Goal: Task Accomplishment & Management: Manage account settings

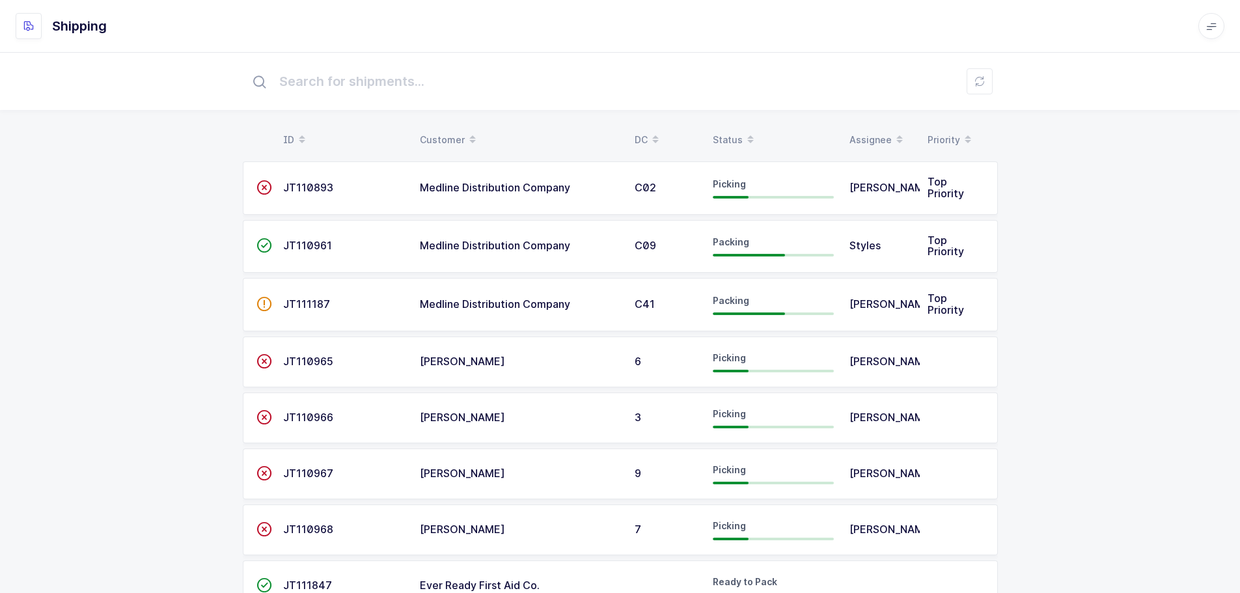
click at [734, 142] on div "Status" at bounding box center [773, 140] width 121 height 22
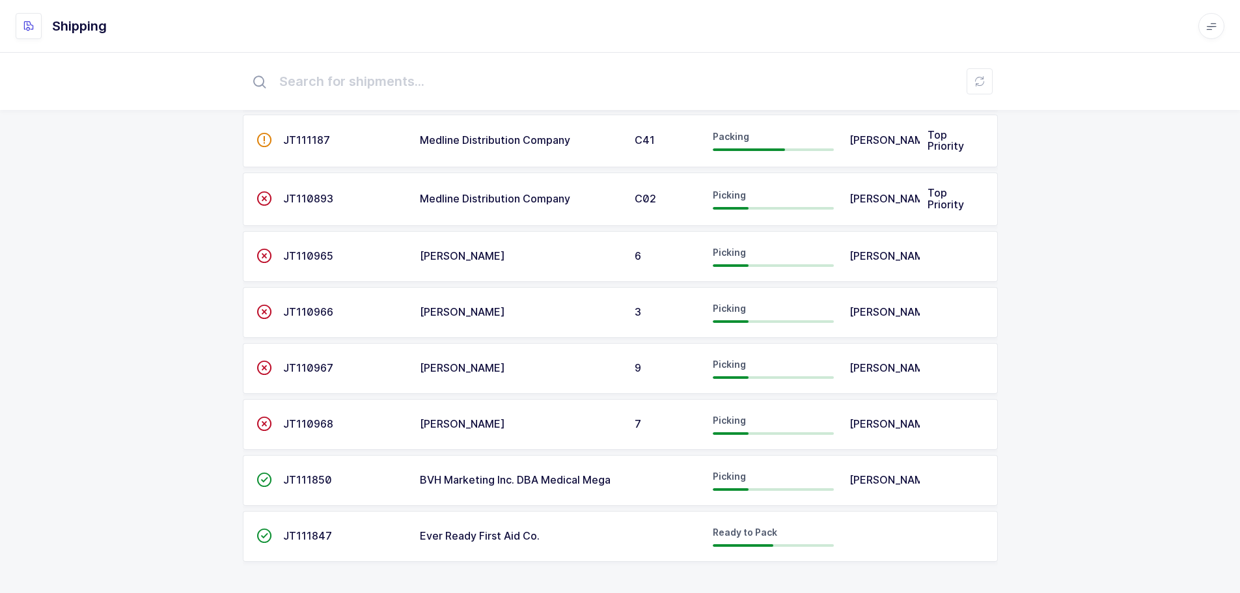
click at [303, 480] on span "JT111850" at bounding box center [307, 479] width 49 height 13
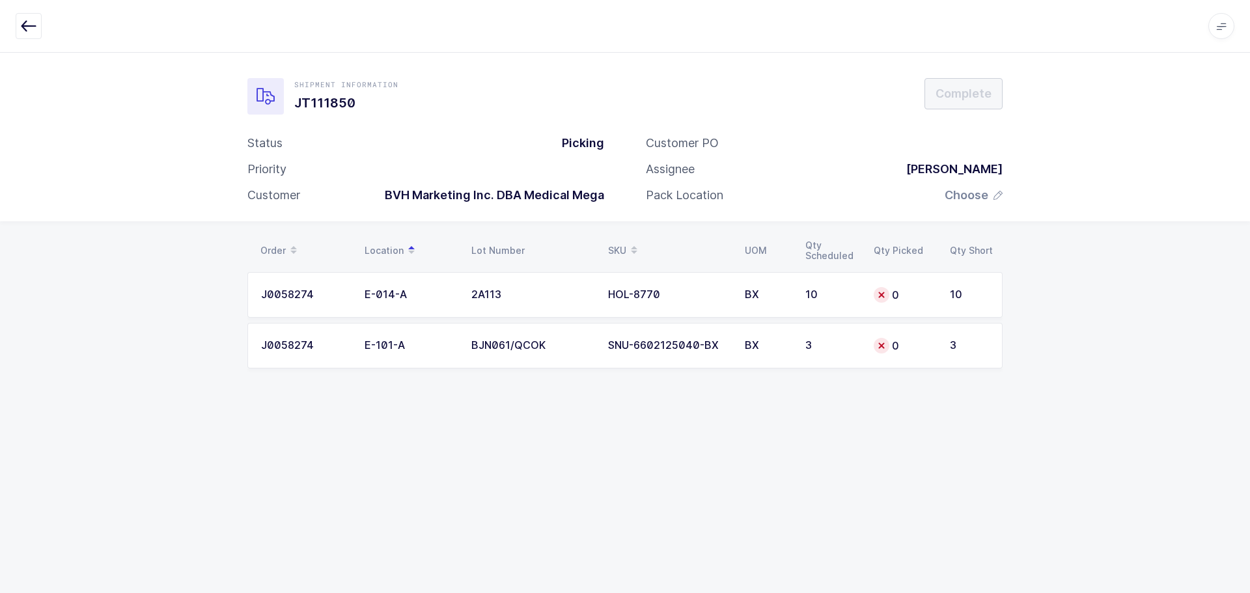
click at [23, 12] on div "Apps Core Warehouse Admin Mission Control Purchasing Baltazar N. Logout Account…" at bounding box center [625, 26] width 1250 height 53
click at [29, 33] on icon "button" at bounding box center [29, 26] width 16 height 16
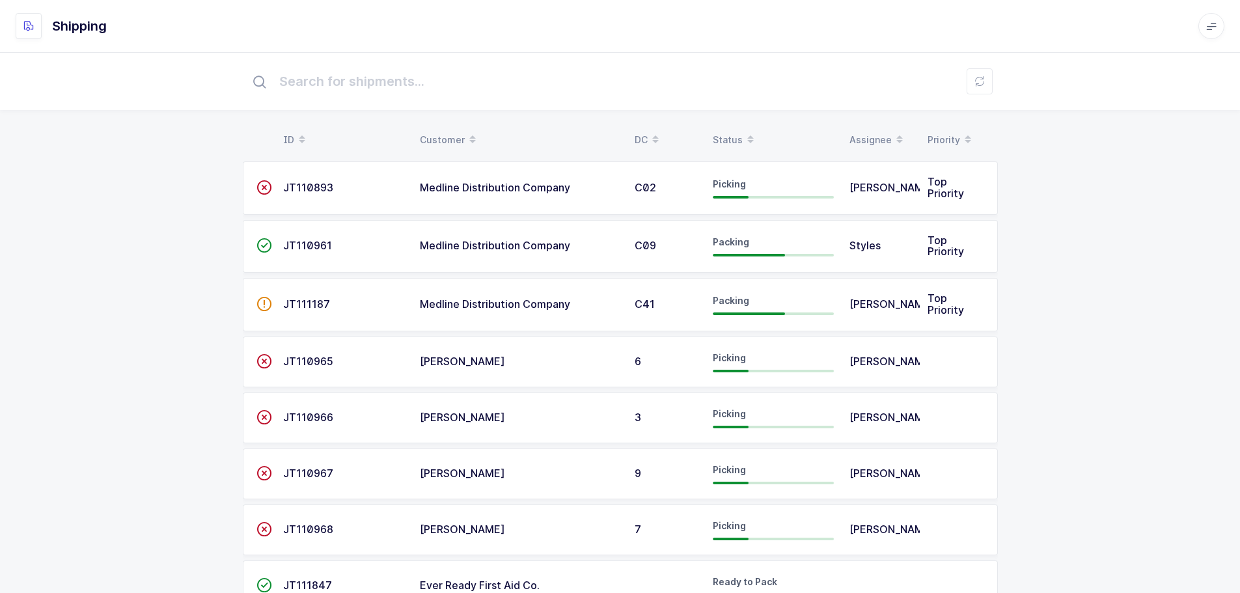
click at [723, 138] on div "Status" at bounding box center [773, 140] width 121 height 22
click at [745, 129] on span at bounding box center [751, 140] width 16 height 22
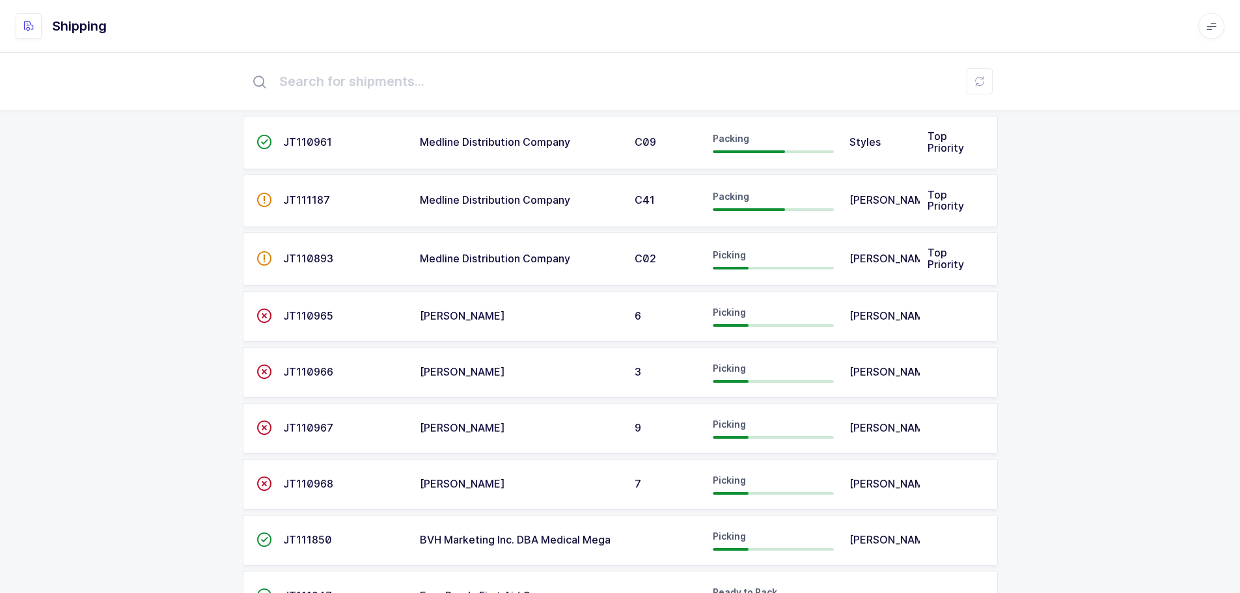
scroll to position [65, 0]
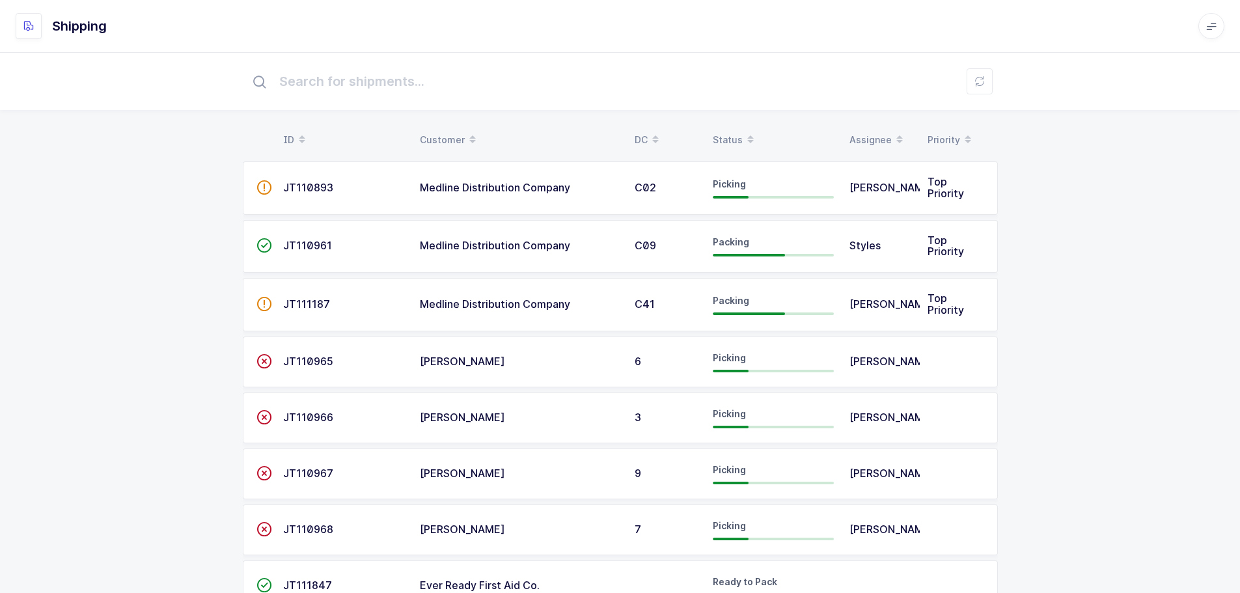
click at [743, 135] on span at bounding box center [751, 140] width 16 height 22
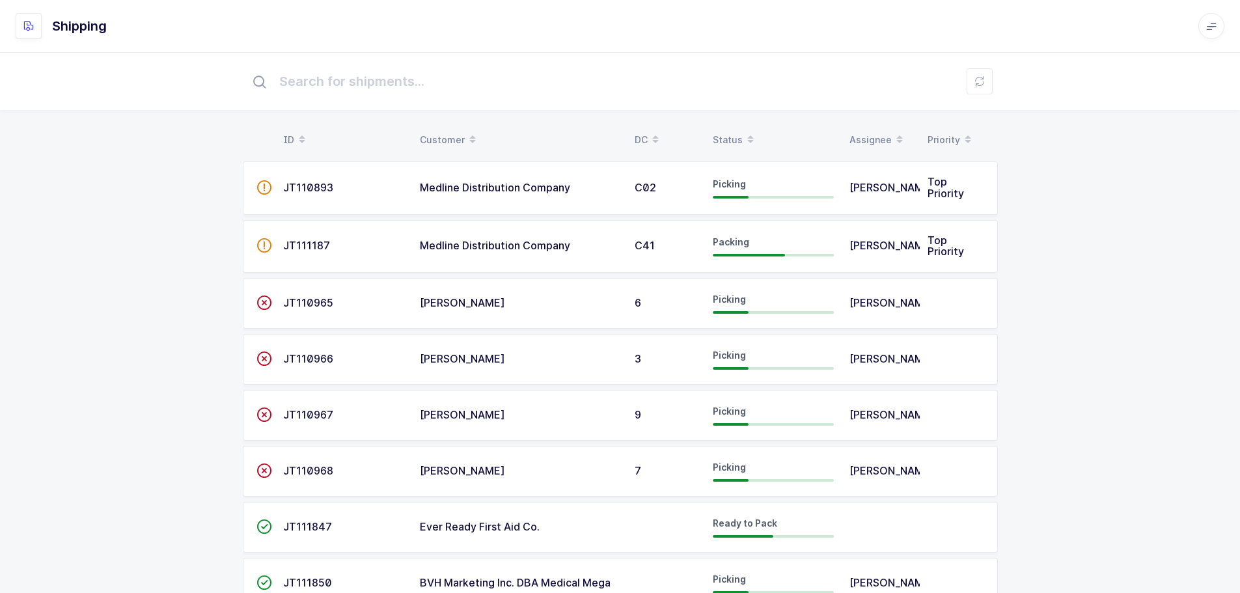
click at [725, 135] on div "Status" at bounding box center [773, 140] width 121 height 22
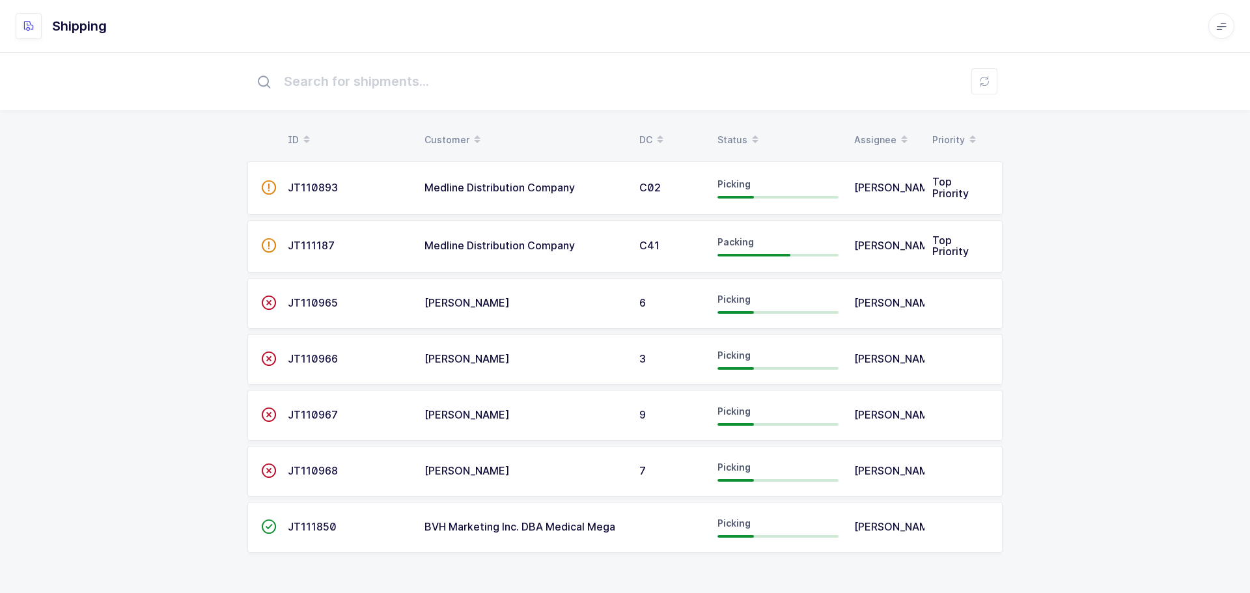
click at [743, 131] on div "Status" at bounding box center [777, 140] width 121 height 22
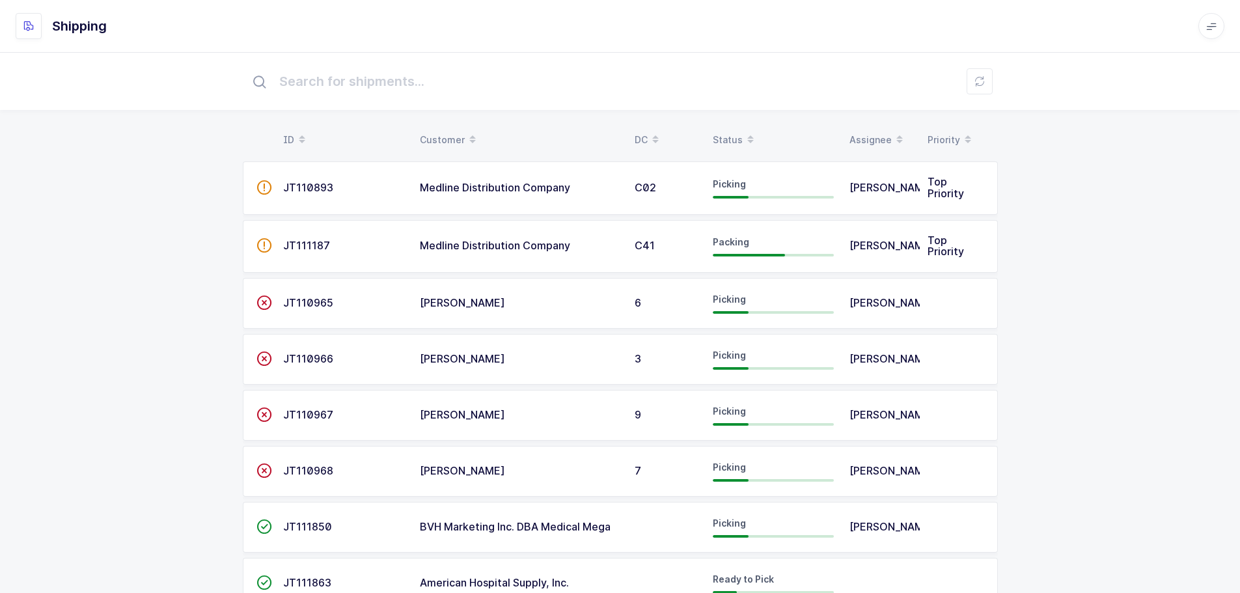
click at [736, 135] on div "Status" at bounding box center [773, 140] width 121 height 22
click at [630, 258] on td "C02" at bounding box center [666, 246] width 78 height 53
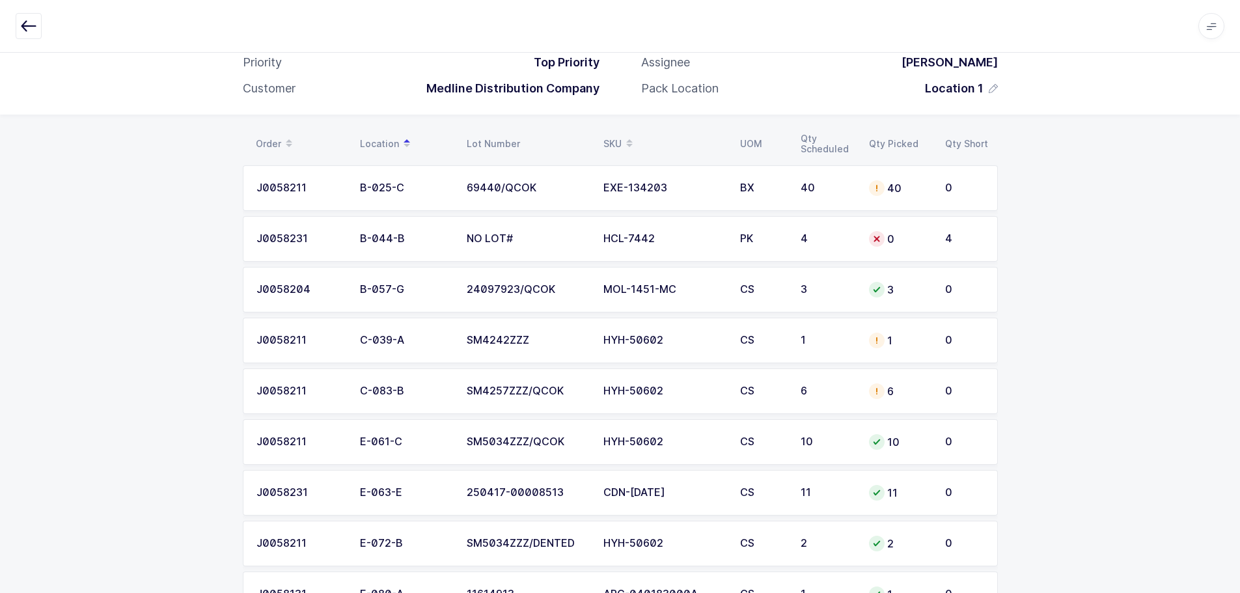
scroll to position [130, 0]
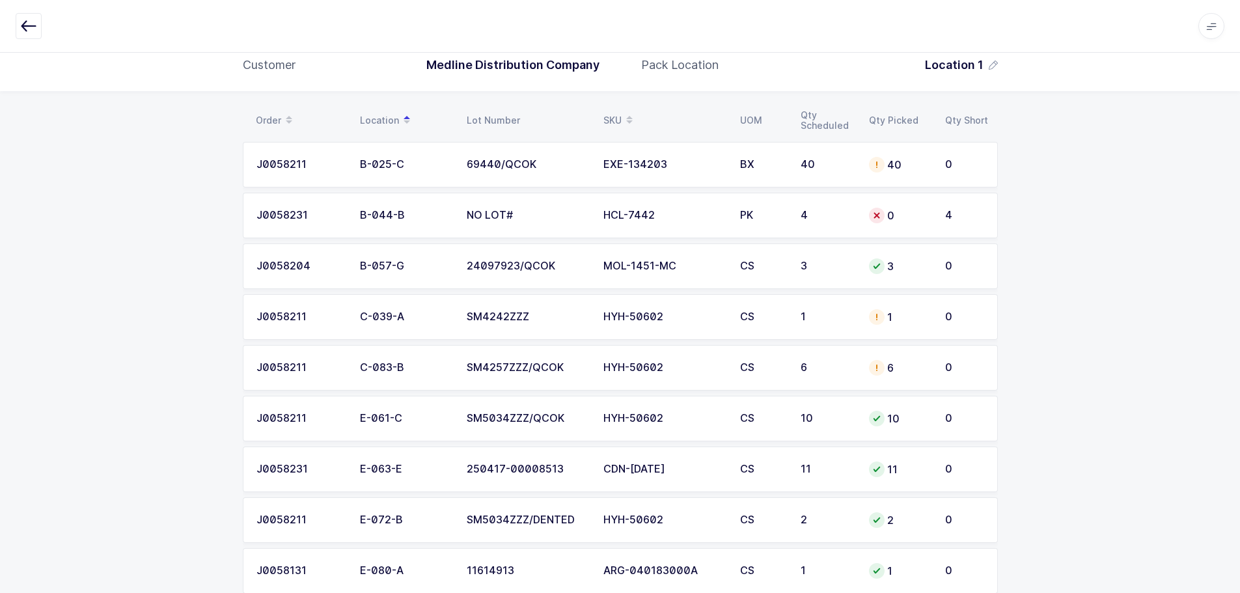
click at [23, 29] on icon "button" at bounding box center [29, 26] width 16 height 16
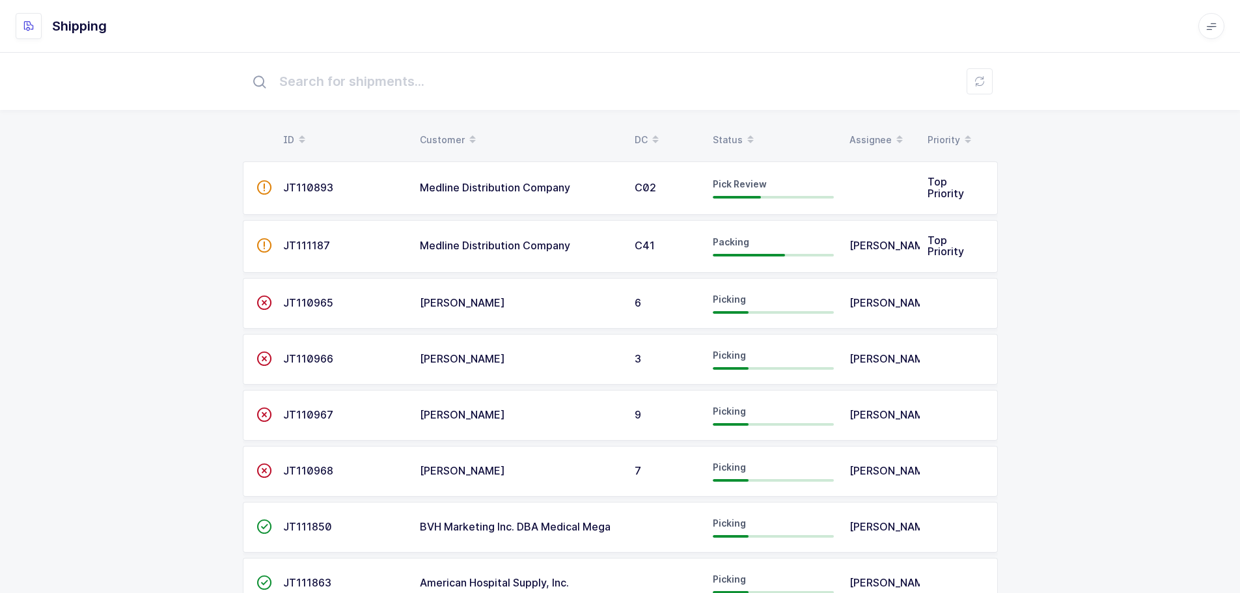
click at [728, 140] on div "Status" at bounding box center [773, 140] width 121 height 22
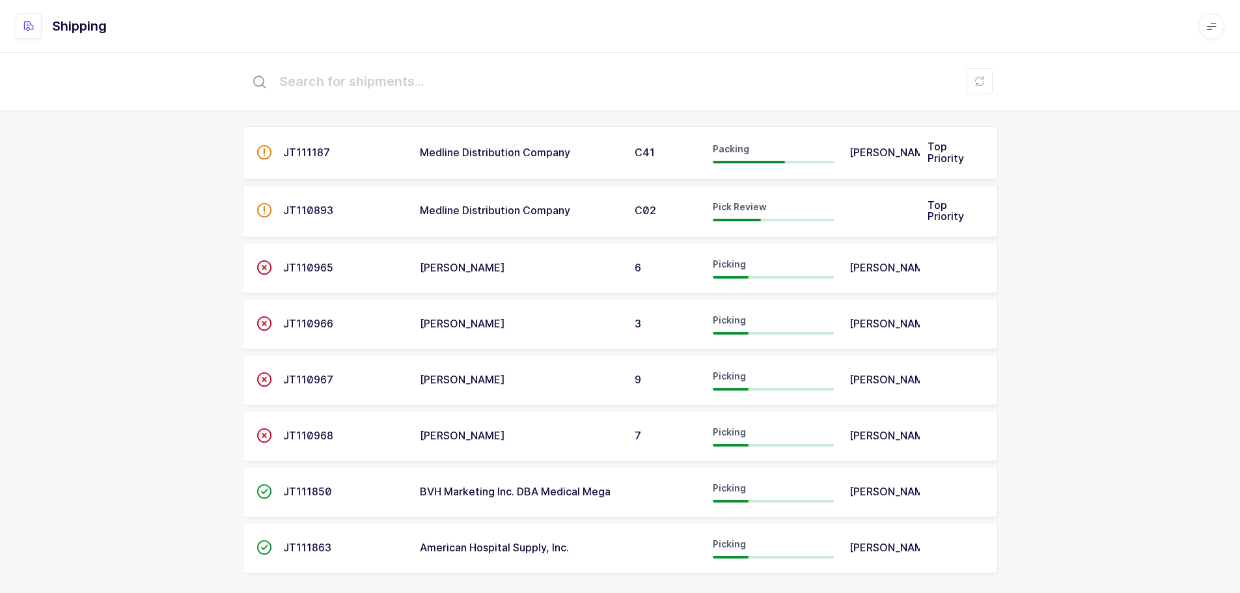
scroll to position [49, 0]
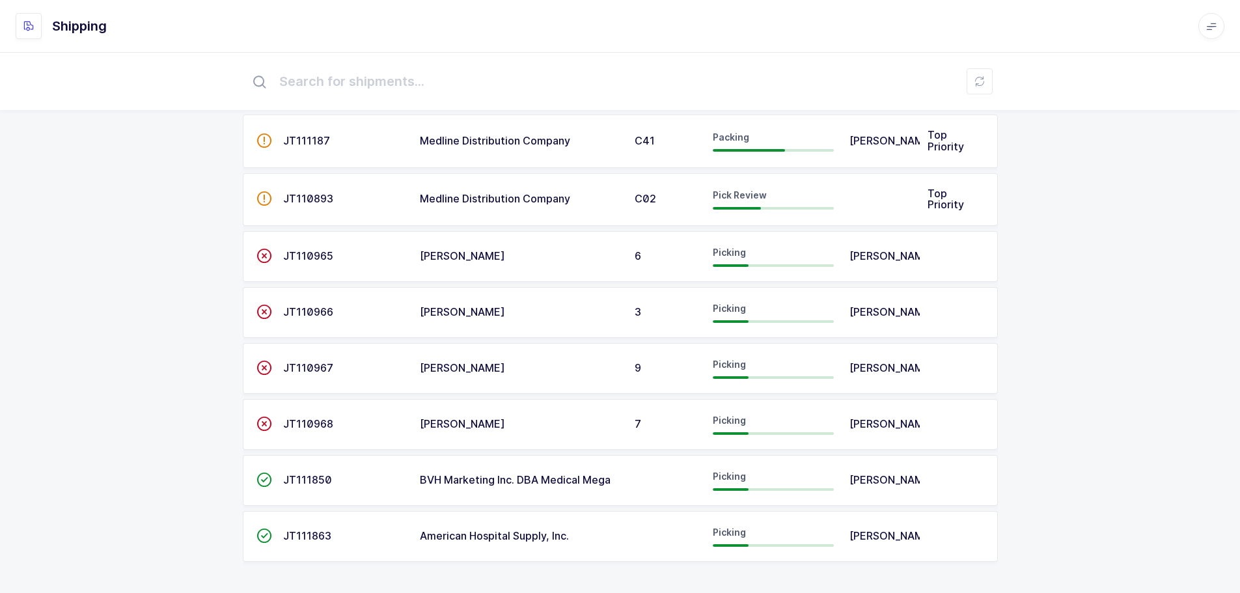
click at [291, 477] on span "JT111850" at bounding box center [307, 479] width 49 height 13
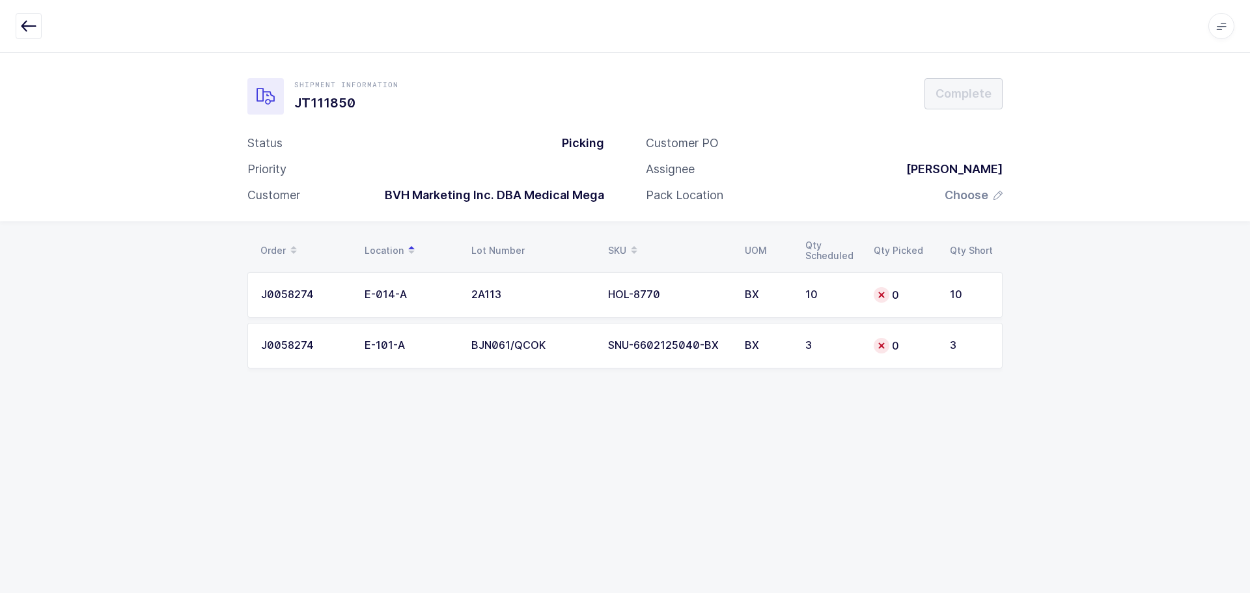
click at [34, 29] on icon "button" at bounding box center [29, 26] width 16 height 16
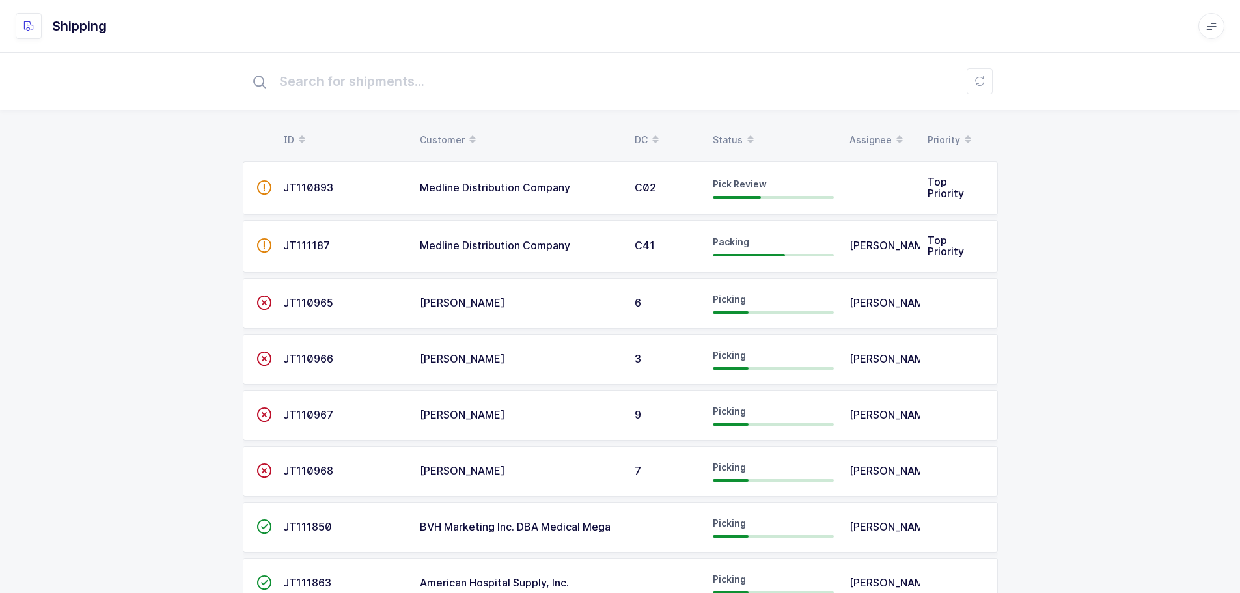
click at [743, 139] on span at bounding box center [751, 140] width 16 height 22
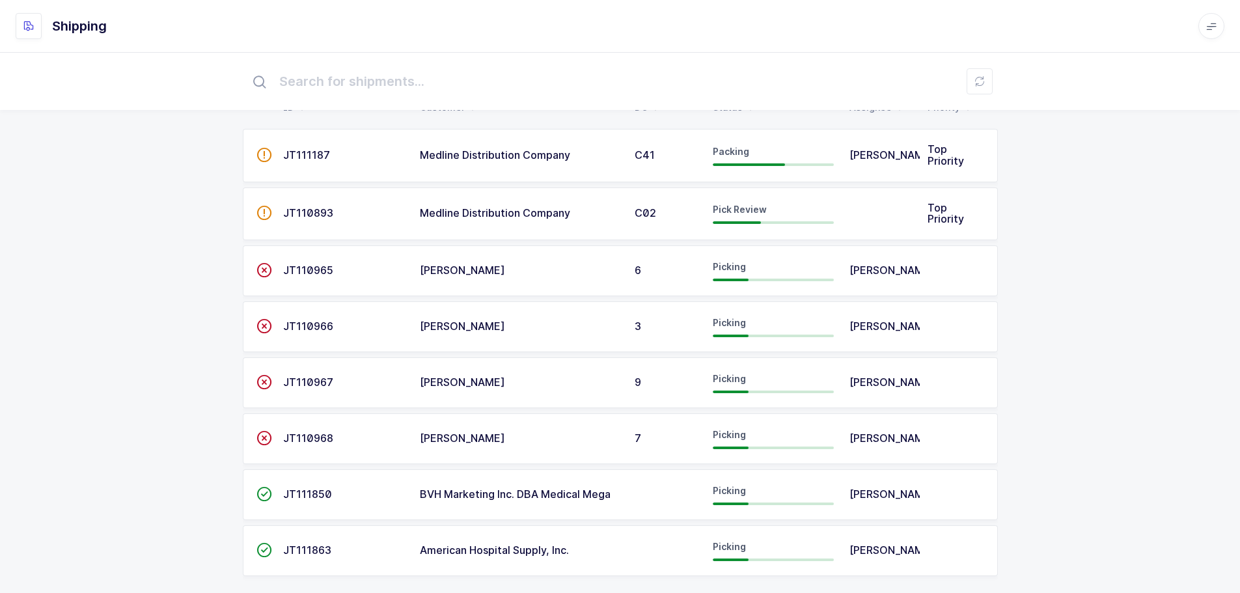
scroll to position [49, 0]
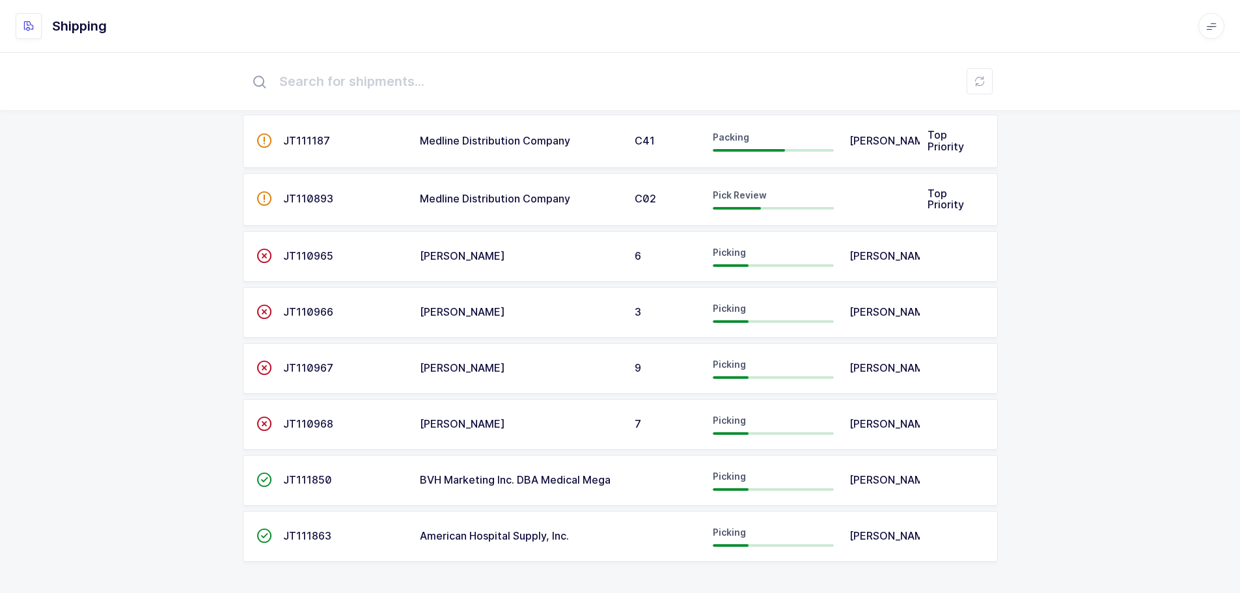
click at [337, 536] on div "JT111863" at bounding box center [343, 537] width 121 height 12
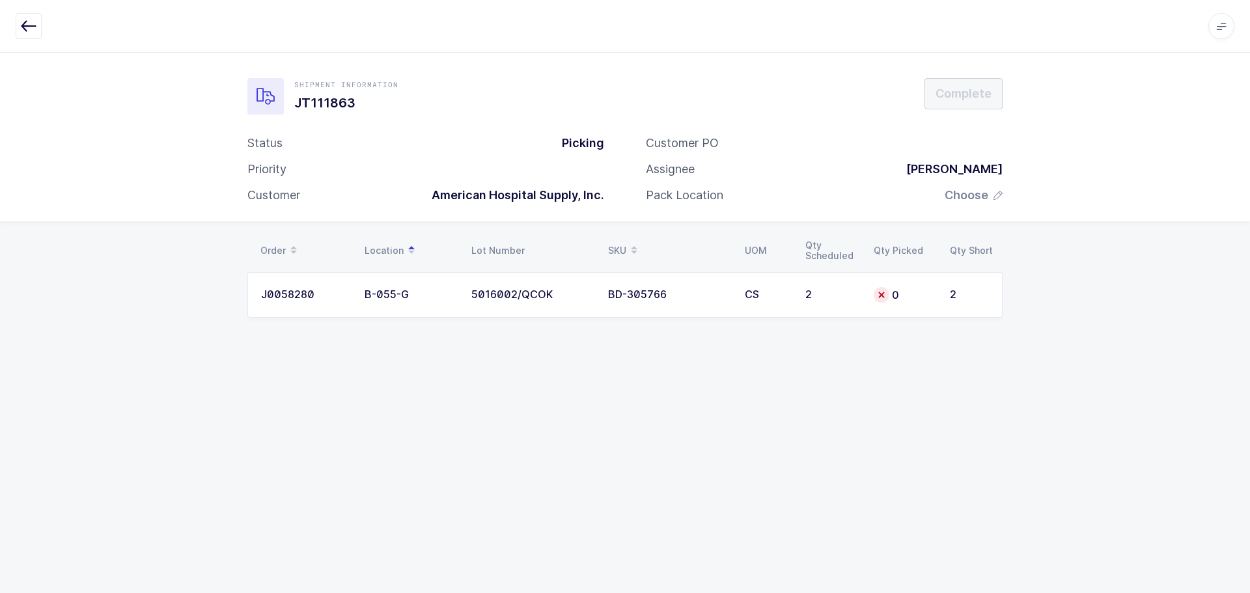
click at [26, 15] on button "button" at bounding box center [29, 26] width 26 height 26
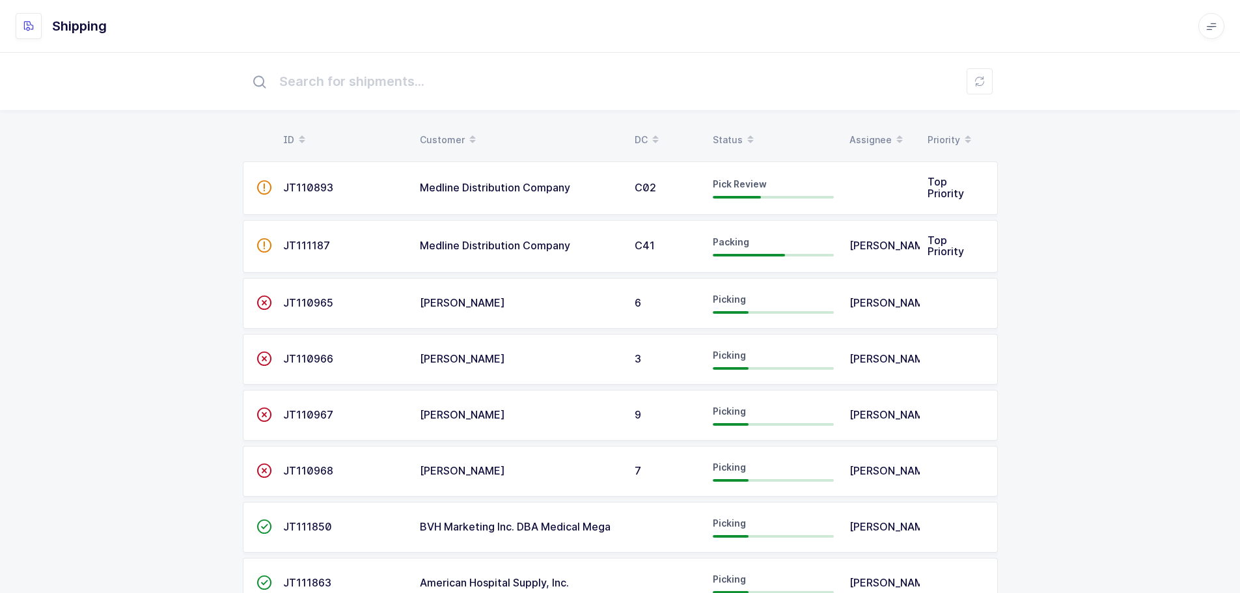
click at [722, 137] on div "Status" at bounding box center [773, 140] width 121 height 22
click at [307, 234] on td "JT110893" at bounding box center [343, 246] width 137 height 53
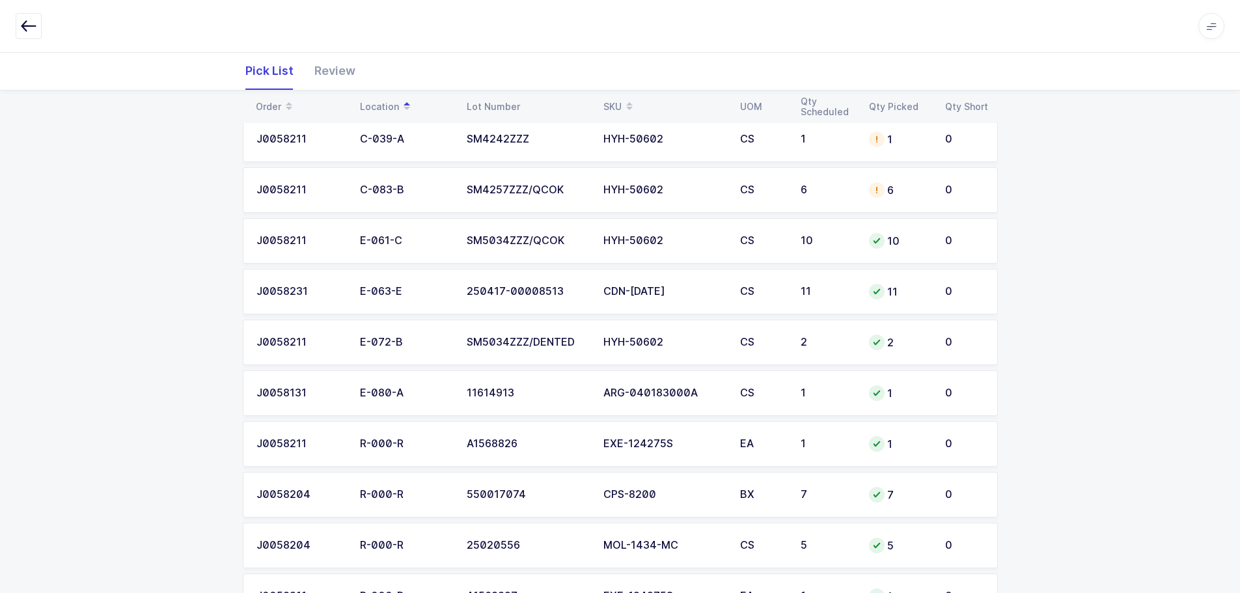
scroll to position [21, 0]
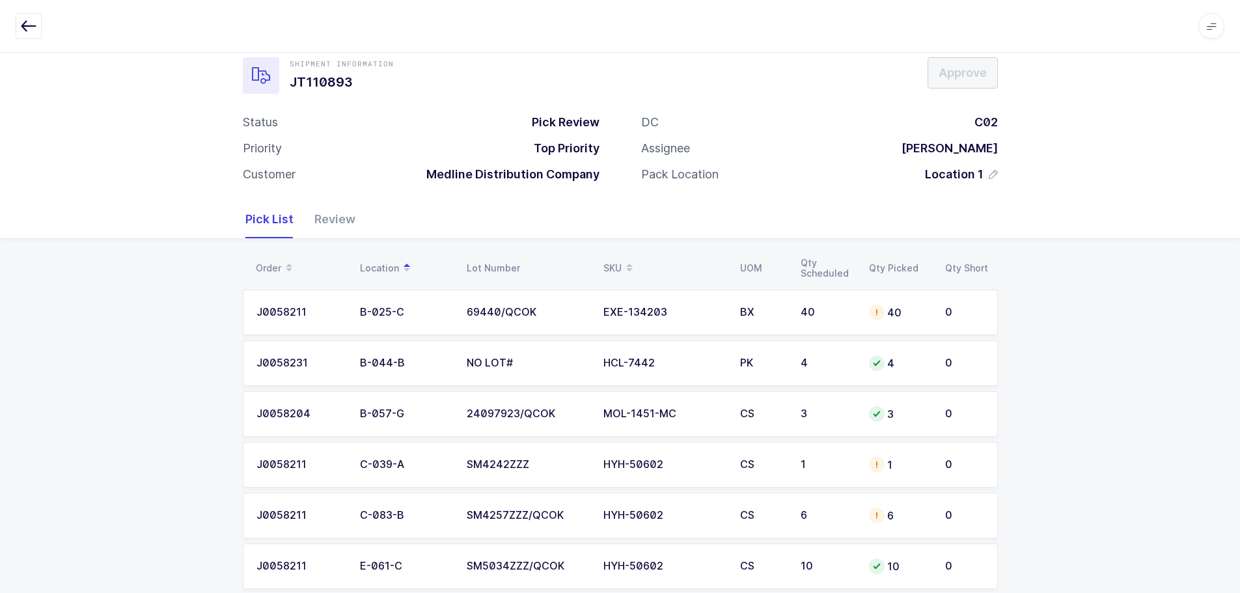
drag, startPoint x: 613, startPoint y: 311, endPoint x: 615, endPoint y: 303, distance: 8.9
click at [613, 307] on div "EXE-134203" at bounding box center [663, 313] width 121 height 12
click at [785, 313] on td "BX" at bounding box center [762, 313] width 61 height 46
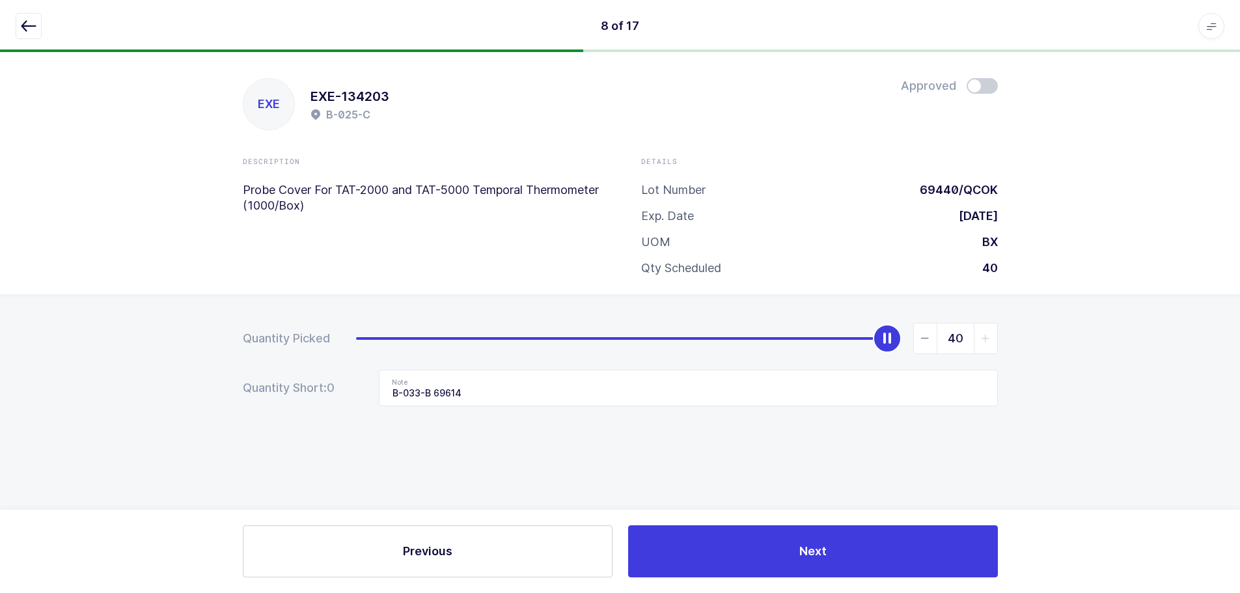
scroll to position [0, 0]
type input "0"
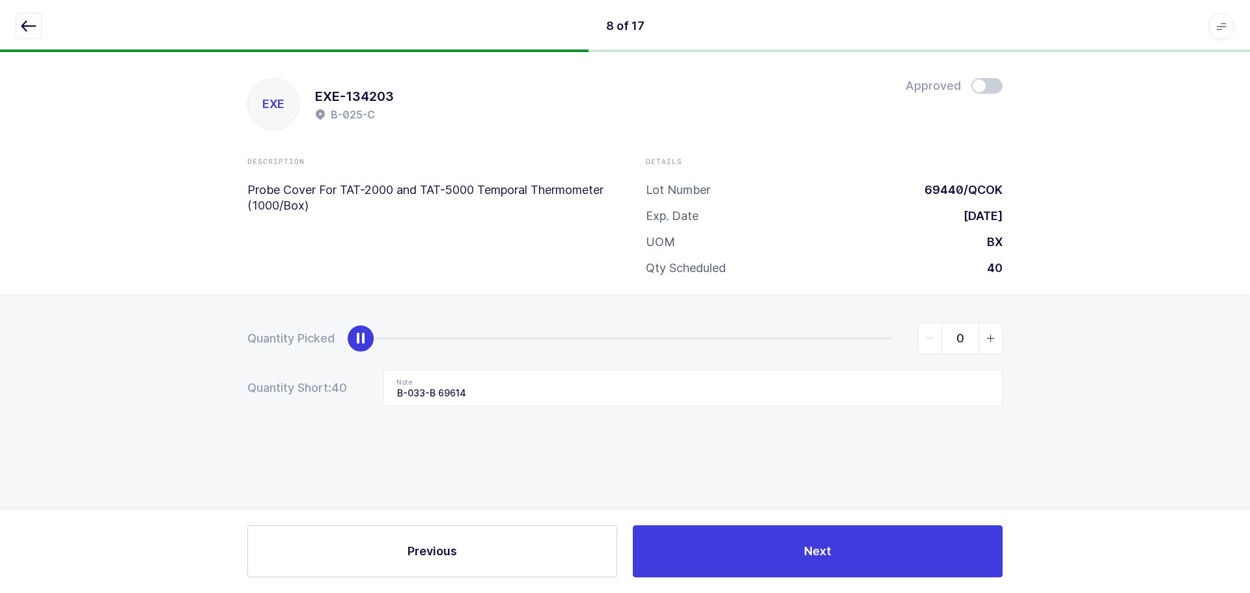
drag, startPoint x: 883, startPoint y: 337, endPoint x: 55, endPoint y: 350, distance: 828.2
click at [55, 350] on div "Quantity Picked 0 Quantity Short: 40 Note B-033-B 69614" at bounding box center [625, 410] width 1250 height 232
drag, startPoint x: 480, startPoint y: 389, endPoint x: 248, endPoint y: 389, distance: 232.4
click at [248, 389] on div "Quantity Short: 40 Note B-033-B 69614" at bounding box center [624, 388] width 755 height 36
click at [23, 17] on button "button" at bounding box center [29, 26] width 26 height 26
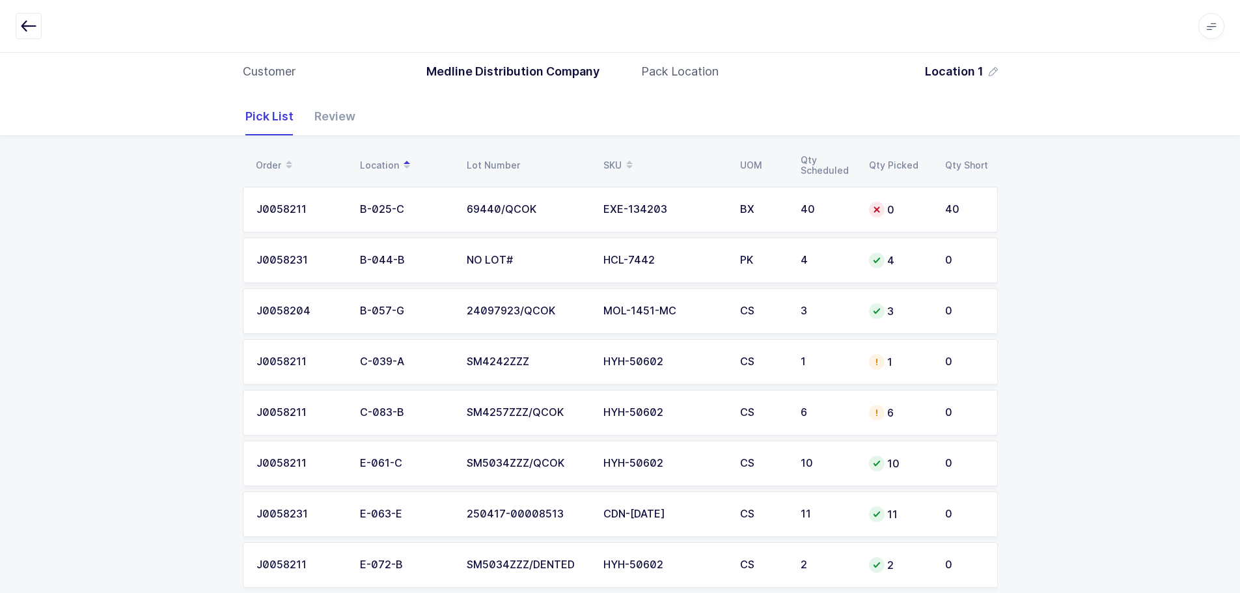
scroll to position [130, 0]
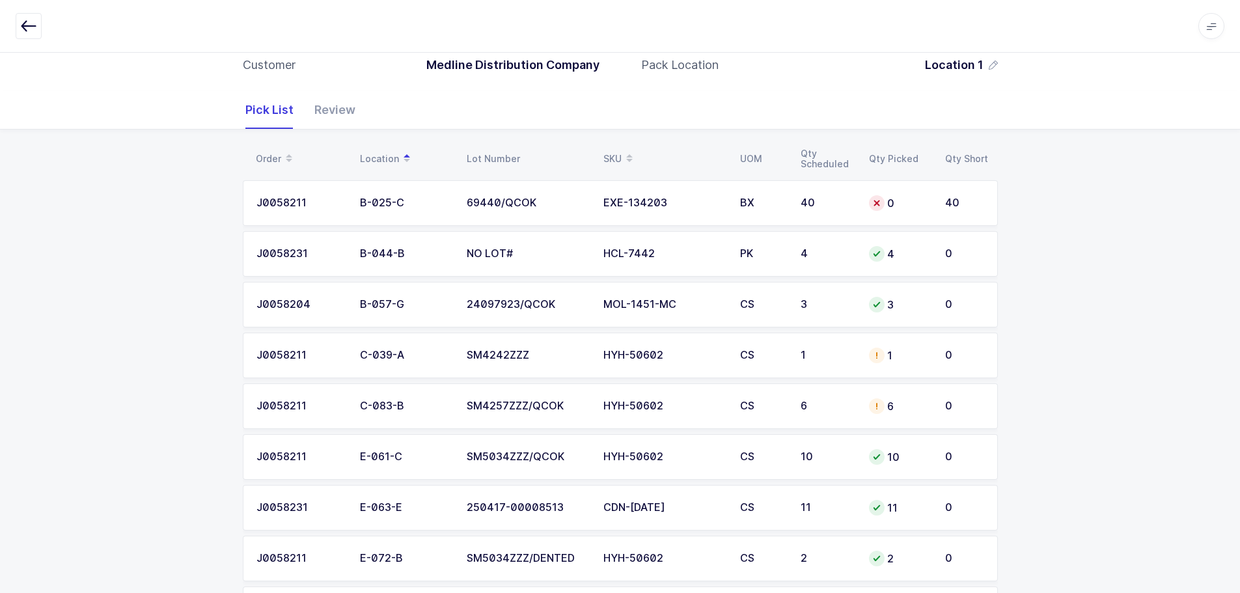
click at [773, 346] on td "CS" at bounding box center [762, 356] width 61 height 46
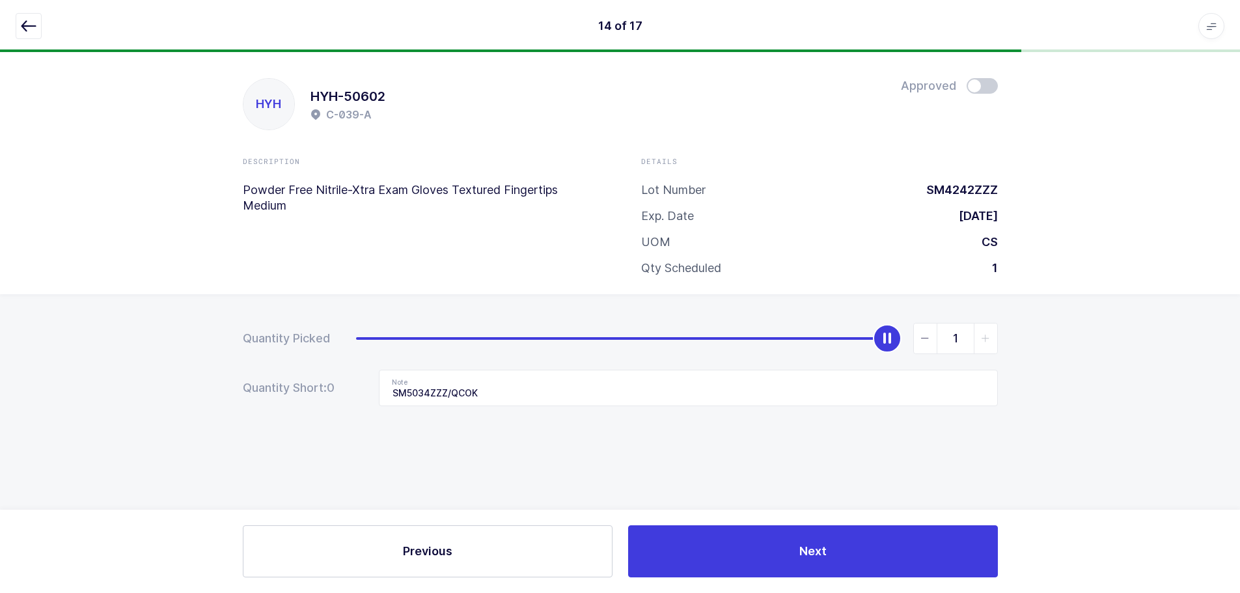
scroll to position [0, 0]
type input "0"
drag, startPoint x: 893, startPoint y: 335, endPoint x: 163, endPoint y: 355, distance: 730.0
click at [163, 355] on div "Quantity Picked 0 Quantity Short: 0 Note SM5034ZZZ/QCOK" at bounding box center [625, 410] width 1250 height 232
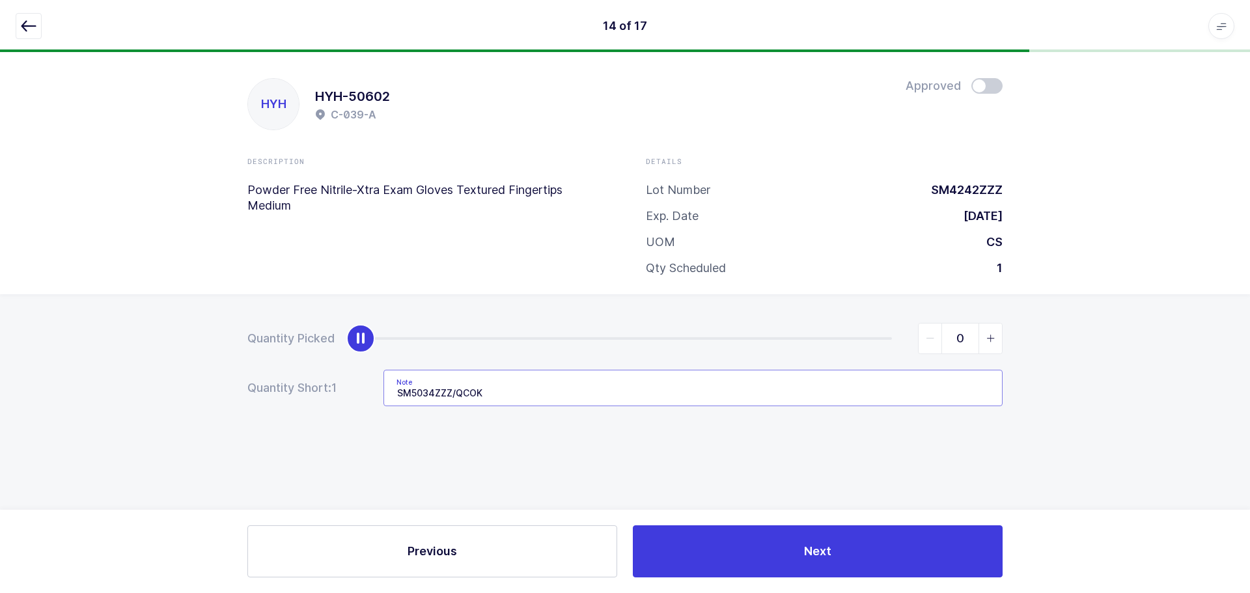
drag, startPoint x: 607, startPoint y: 385, endPoint x: 129, endPoint y: 378, distance: 477.9
click at [129, 378] on div "Quantity Picked 0 Quantity Short: 1 Note SM5034ZZZ/QCOK" at bounding box center [625, 410] width 1250 height 232
drag, startPoint x: 33, startPoint y: 20, endPoint x: 49, endPoint y: 18, distance: 16.4
click at [33, 20] on icon "button" at bounding box center [29, 26] width 16 height 16
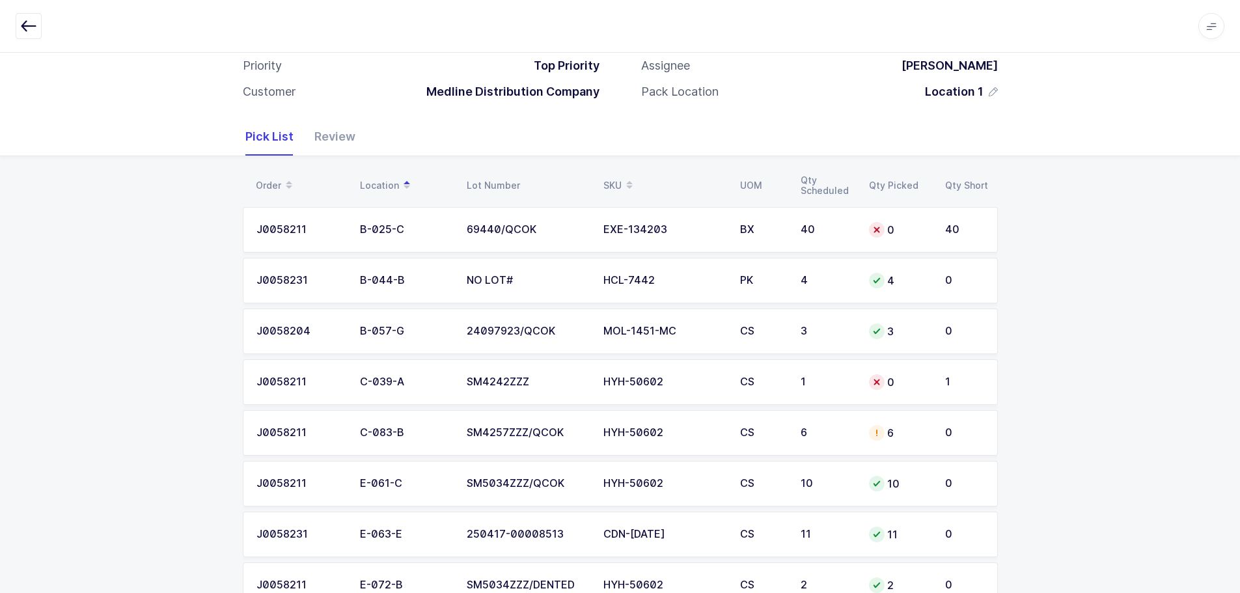
scroll to position [130, 0]
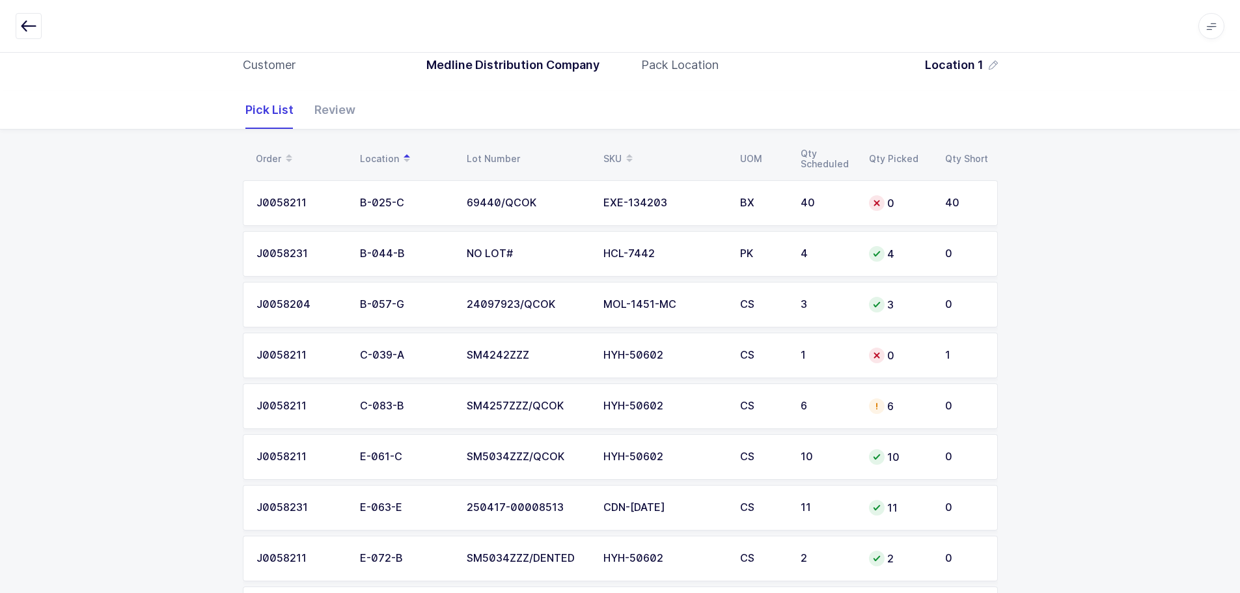
click at [563, 408] on div "SM4257ZZZ/QCOK" at bounding box center [527, 406] width 121 height 12
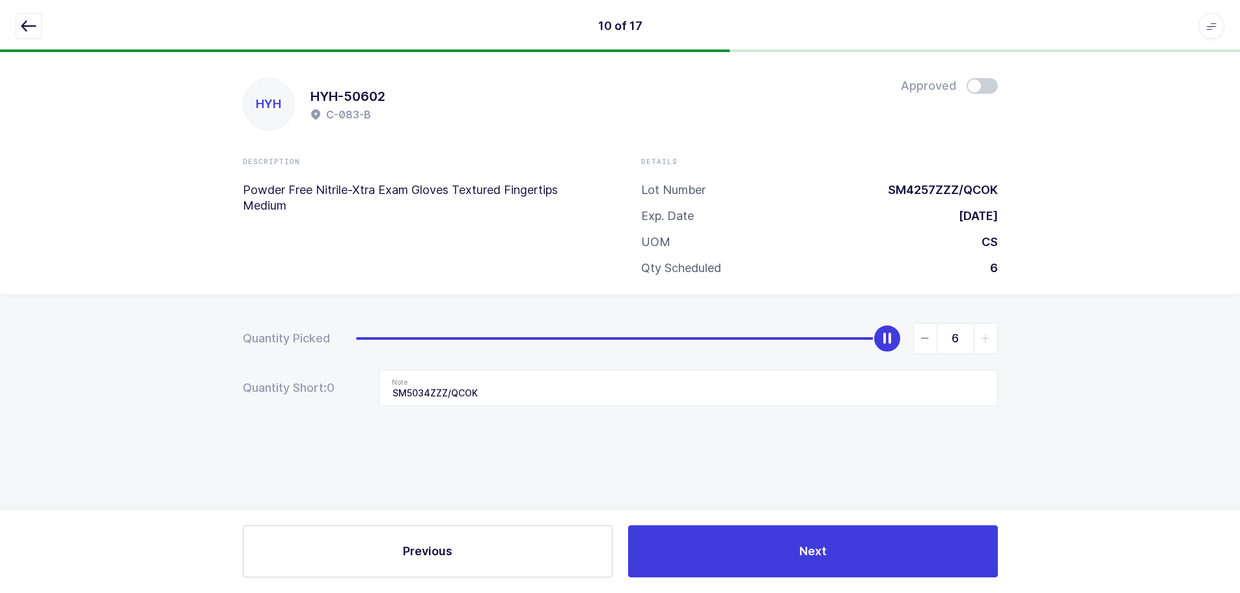
scroll to position [0, 0]
type input "0"
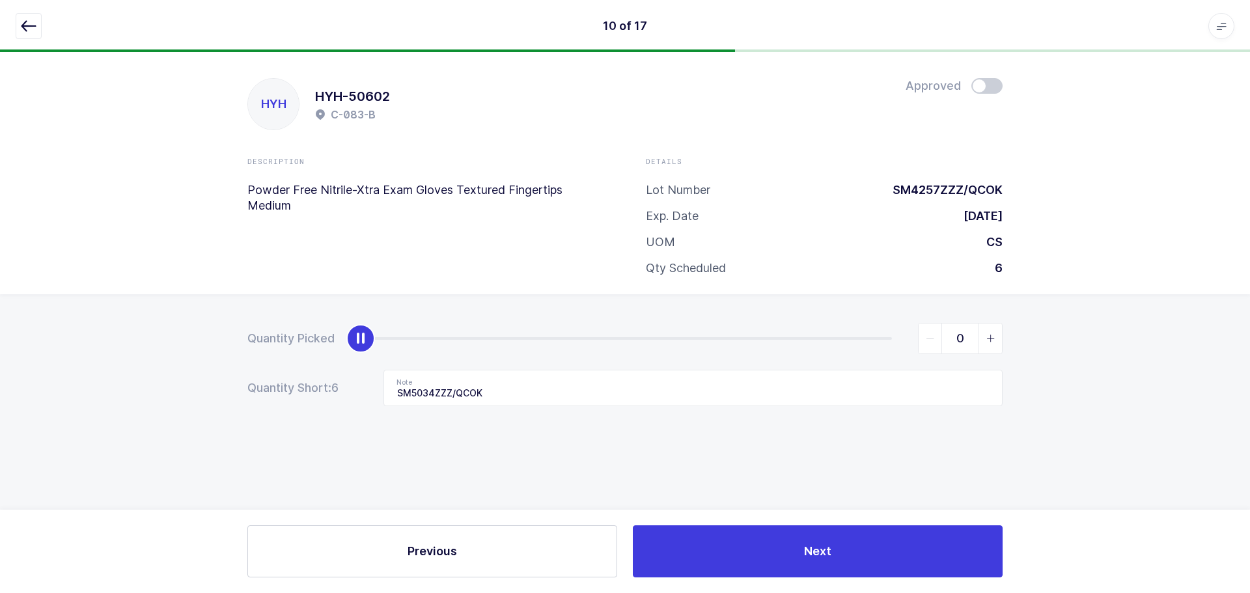
drag, startPoint x: 893, startPoint y: 335, endPoint x: 0, endPoint y: 332, distance: 892.5
click at [0, 332] on div "Quantity Picked 0 Quantity Short: 6 Note SM5034ZZZ/QCOK" at bounding box center [625, 410] width 1250 height 232
drag, startPoint x: 557, startPoint y: 386, endPoint x: 281, endPoint y: 381, distance: 276.1
click at [281, 381] on div "Quantity Short: 6 Note SM5034ZZZ/QCOK" at bounding box center [624, 388] width 755 height 36
click at [18, 25] on button "button" at bounding box center [29, 26] width 26 height 26
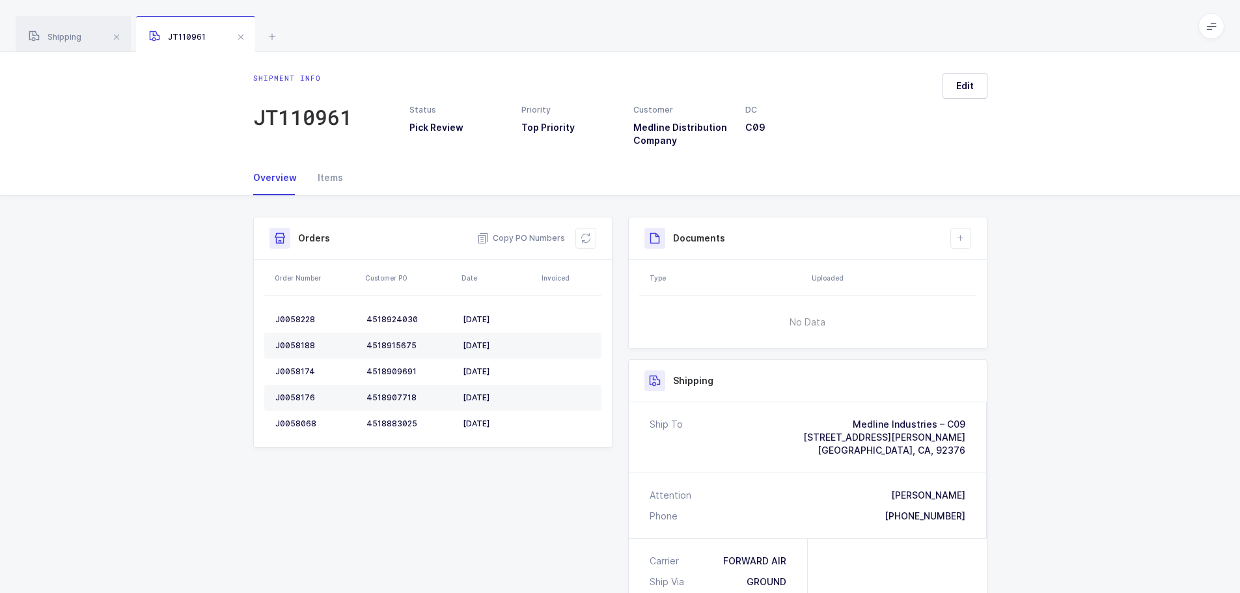
click at [243, 38] on span at bounding box center [241, 37] width 16 height 16
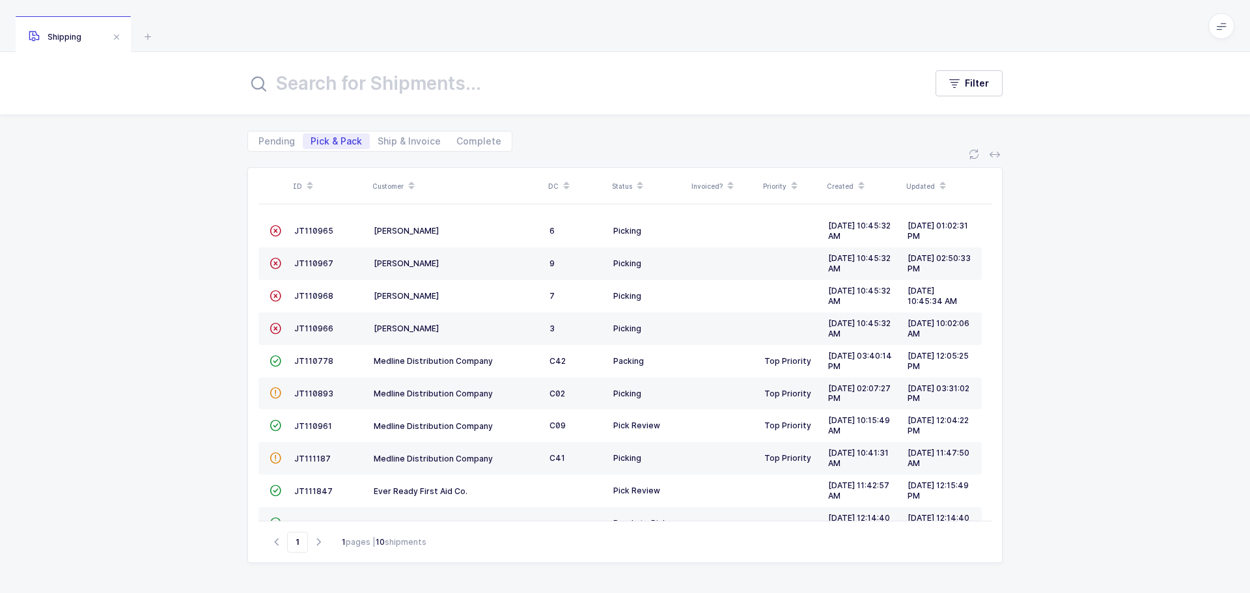
click at [321, 393] on span "JT110893" at bounding box center [313, 394] width 39 height 10
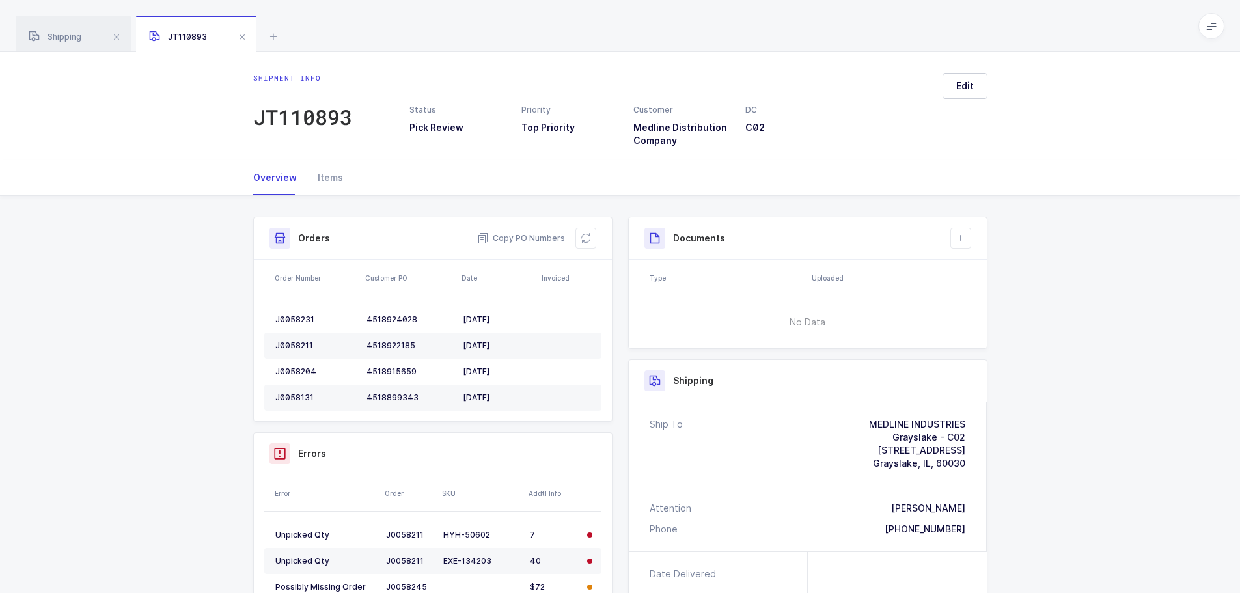
click at [587, 234] on icon at bounding box center [586, 238] width 10 height 10
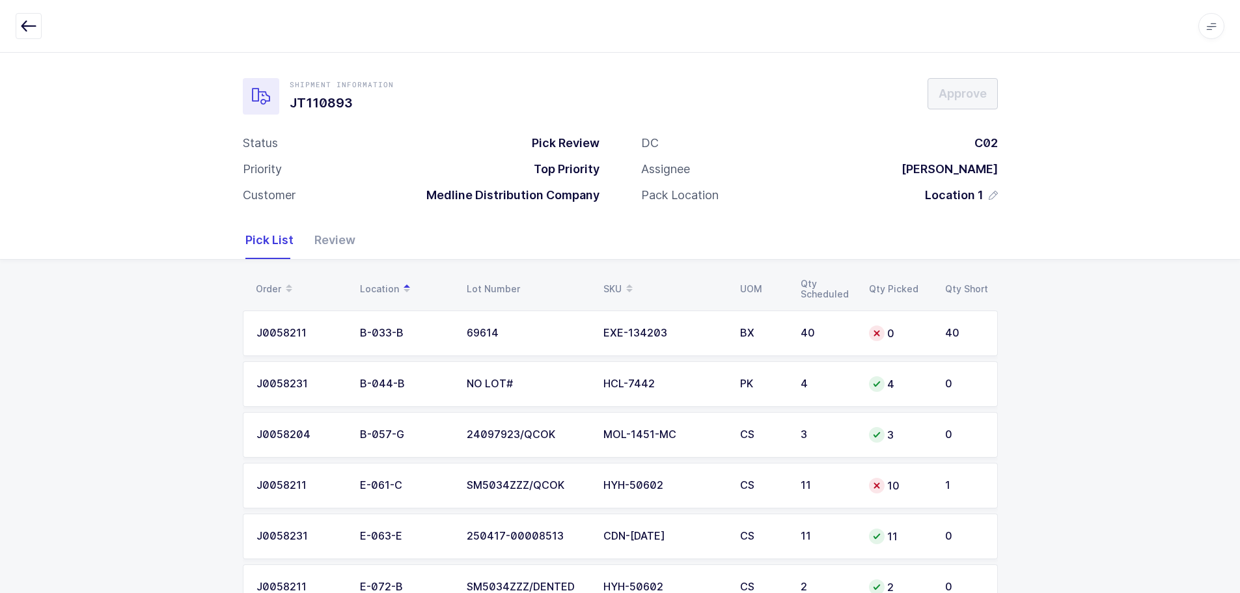
click at [842, 334] on div "40" at bounding box center [827, 333] width 53 height 12
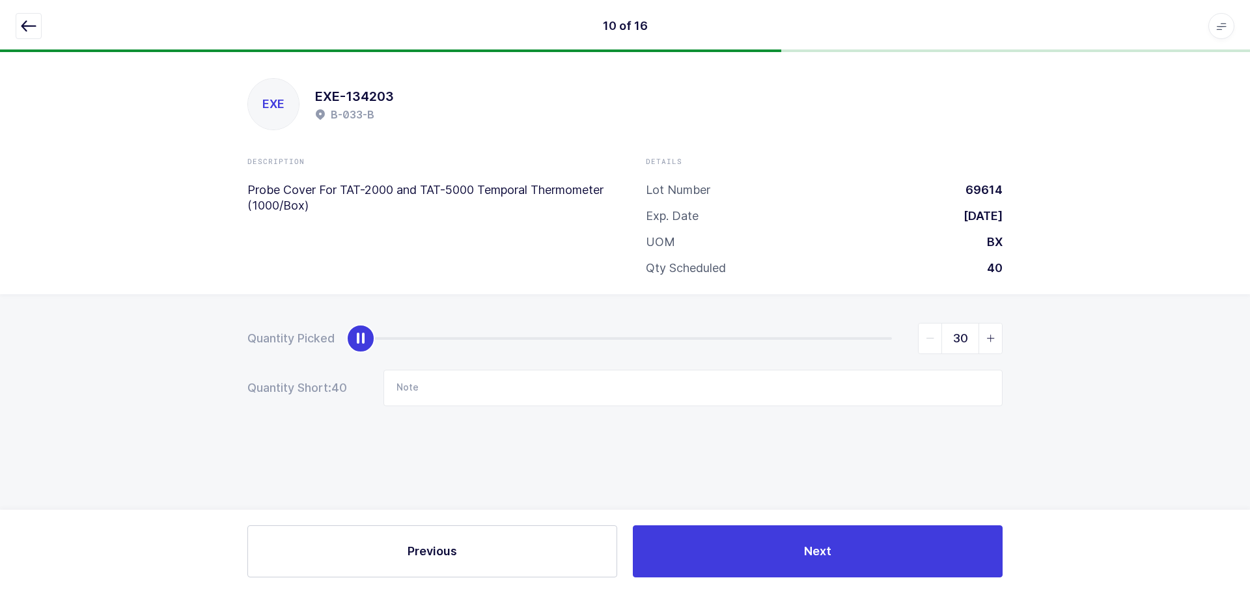
type input "40"
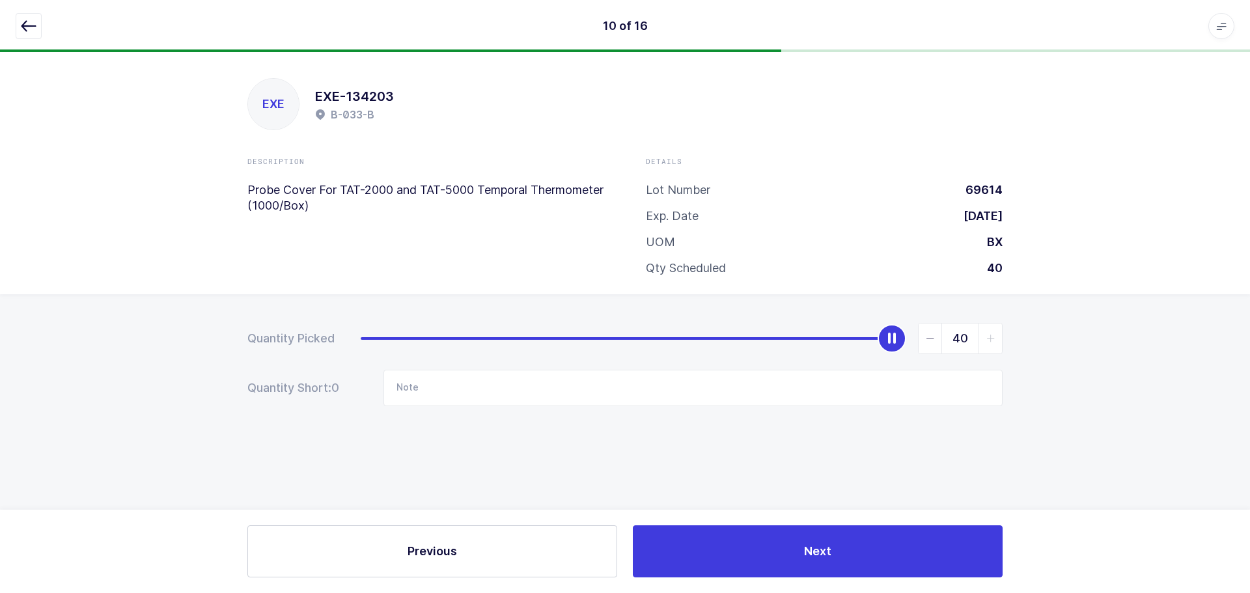
drag, startPoint x: 370, startPoint y: 340, endPoint x: 1256, endPoint y: 340, distance: 886.6
click at [1249, 340] on html "10 of 16 Apps Core Warehouse Admin Mission Control Purchasing Baltazar N. Logou…" at bounding box center [625, 296] width 1250 height 593
drag, startPoint x: 42, startPoint y: 25, endPoint x: 33, endPoint y: 25, distance: 9.1
click at [36, 25] on div at bounding box center [625, 26] width 1219 height 26
click at [33, 25] on icon "button" at bounding box center [29, 26] width 16 height 16
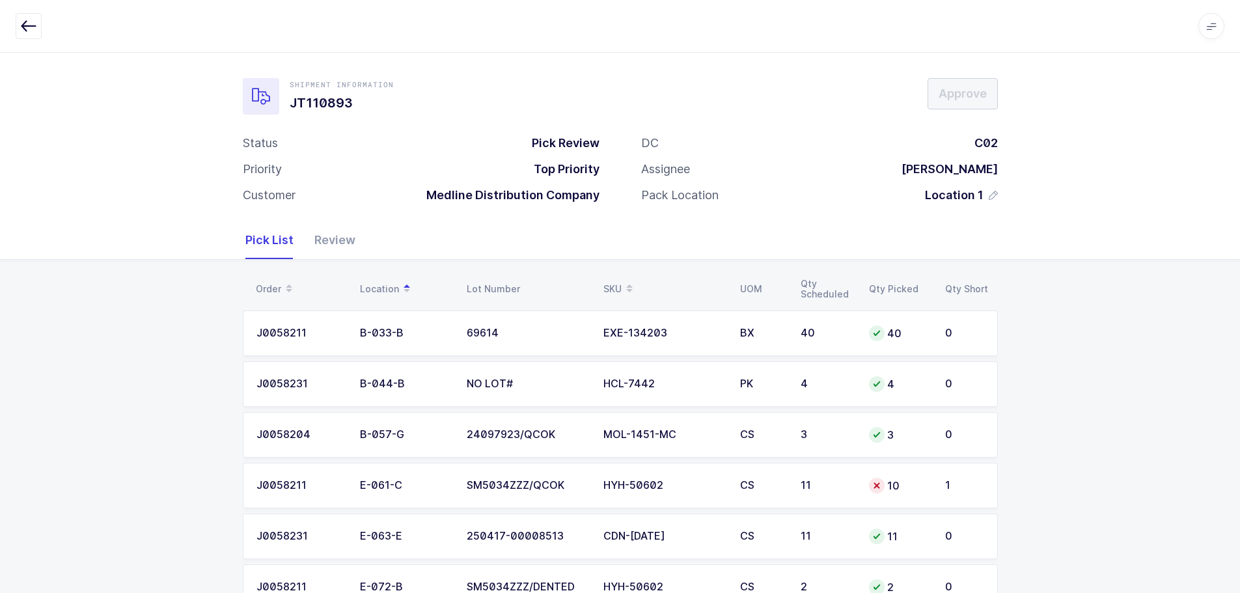
click at [837, 494] on td "11" at bounding box center [827, 486] width 68 height 46
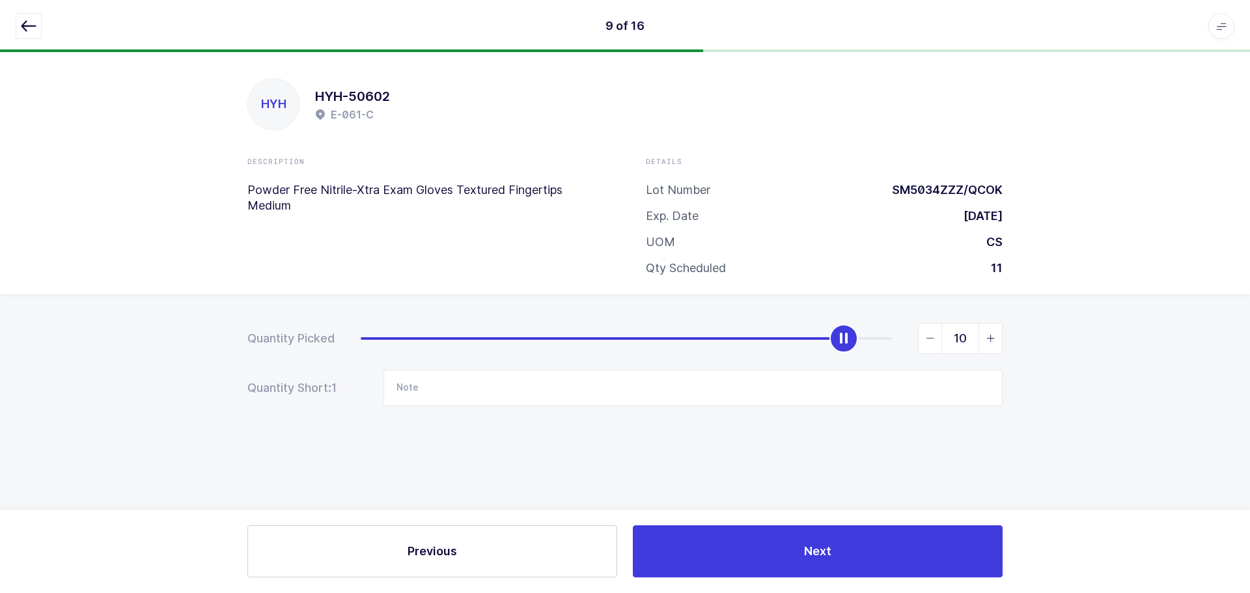
click at [985, 333] on span "slider between 0 and 11" at bounding box center [989, 339] width 23 height 30
type input "11"
drag, startPoint x: 28, startPoint y: 25, endPoint x: 111, endPoint y: 38, distance: 83.7
click at [27, 25] on icon "button" at bounding box center [29, 26] width 16 height 16
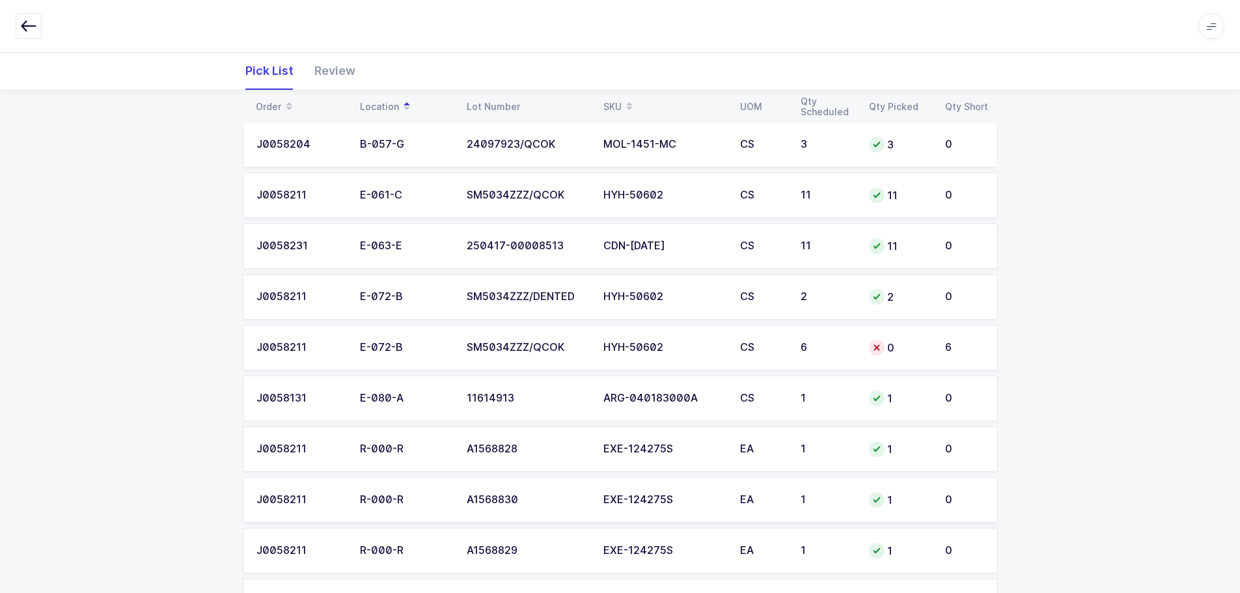
scroll to position [325, 0]
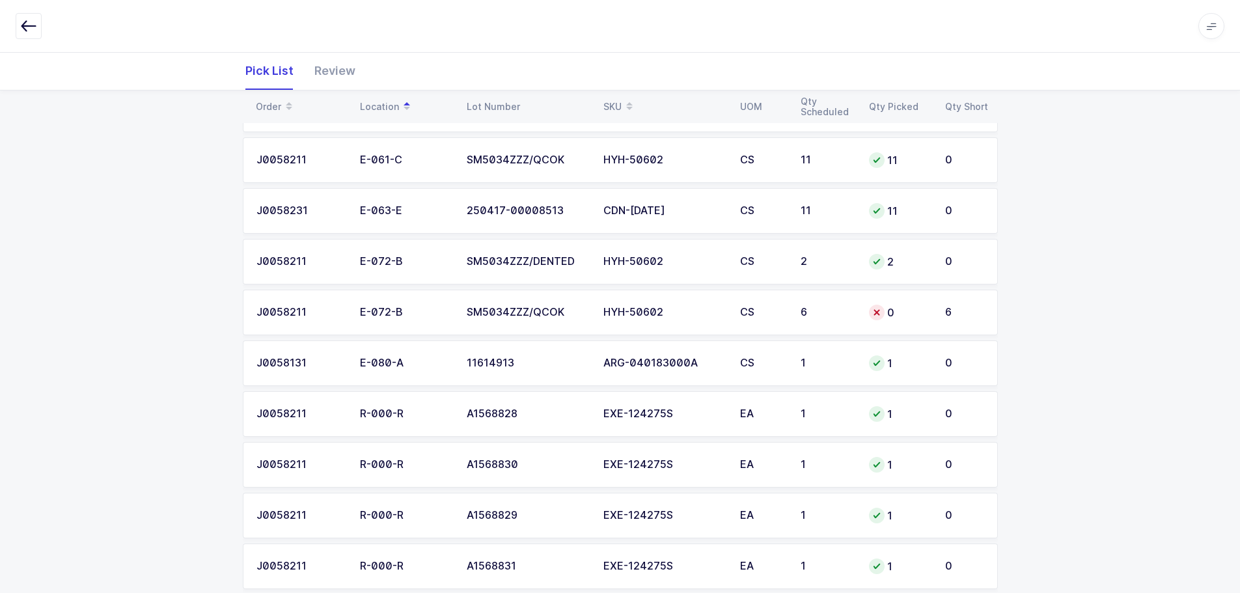
click at [926, 312] on div "0" at bounding box center [899, 313] width 61 height 16
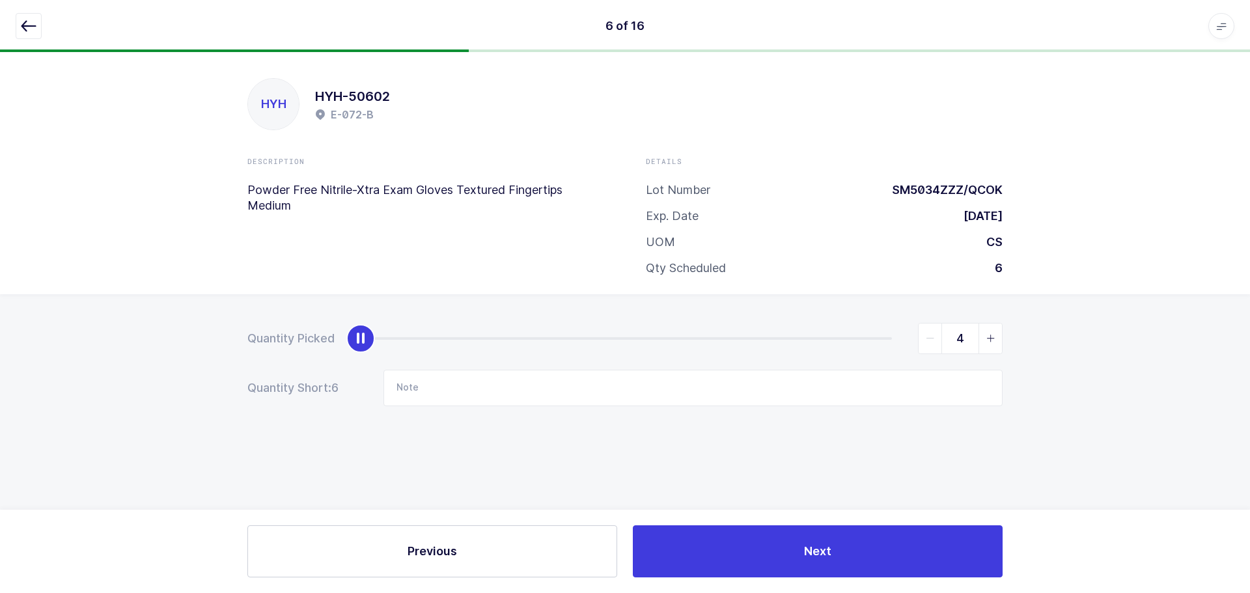
type input "6"
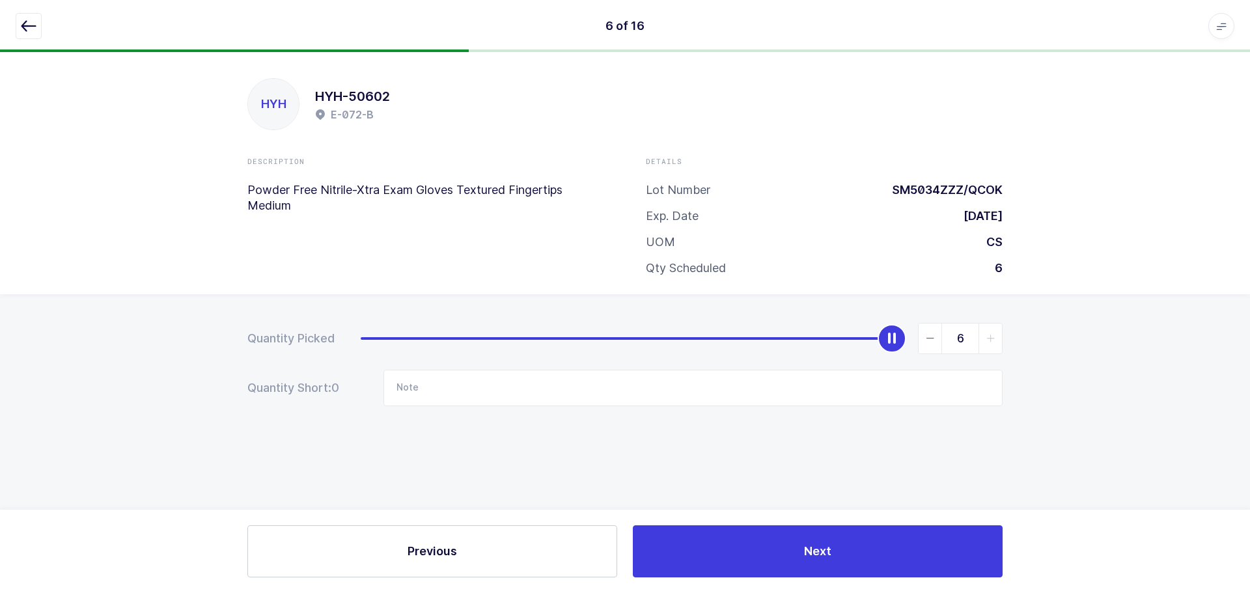
drag, startPoint x: 360, startPoint y: 337, endPoint x: 1238, endPoint y: 382, distance: 878.7
click at [1238, 382] on div "Quantity Picked 6 Quantity Short: 0 Note" at bounding box center [625, 410] width 1250 height 232
click at [36, 29] on icon "button" at bounding box center [29, 26] width 16 height 16
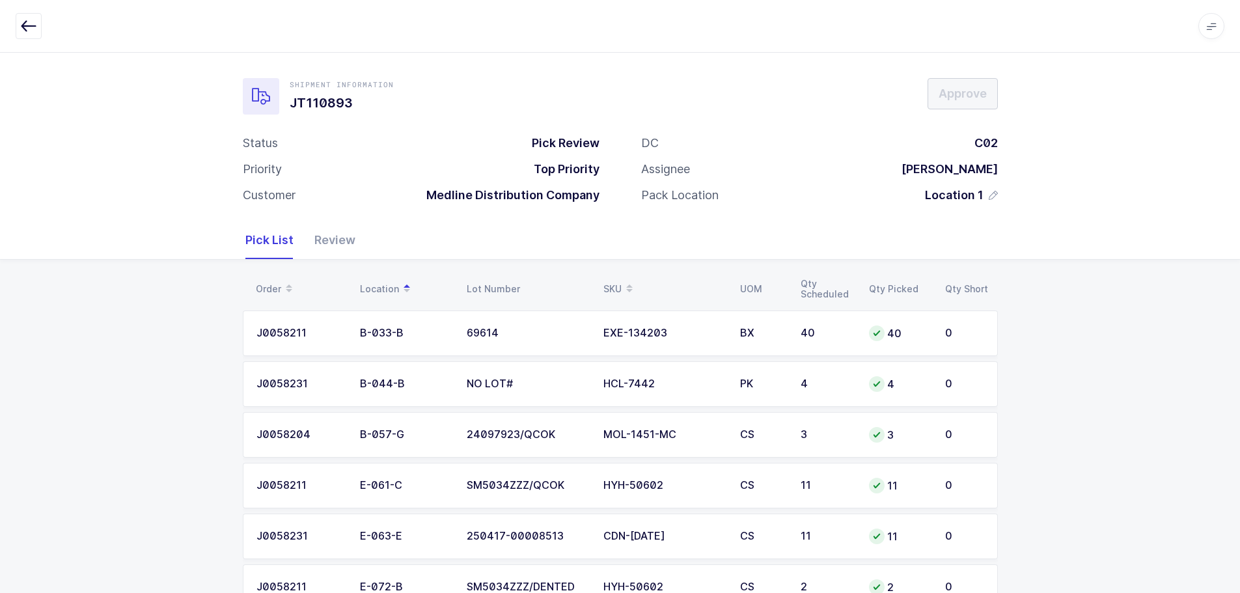
click at [333, 237] on div "Review" at bounding box center [329, 240] width 51 height 38
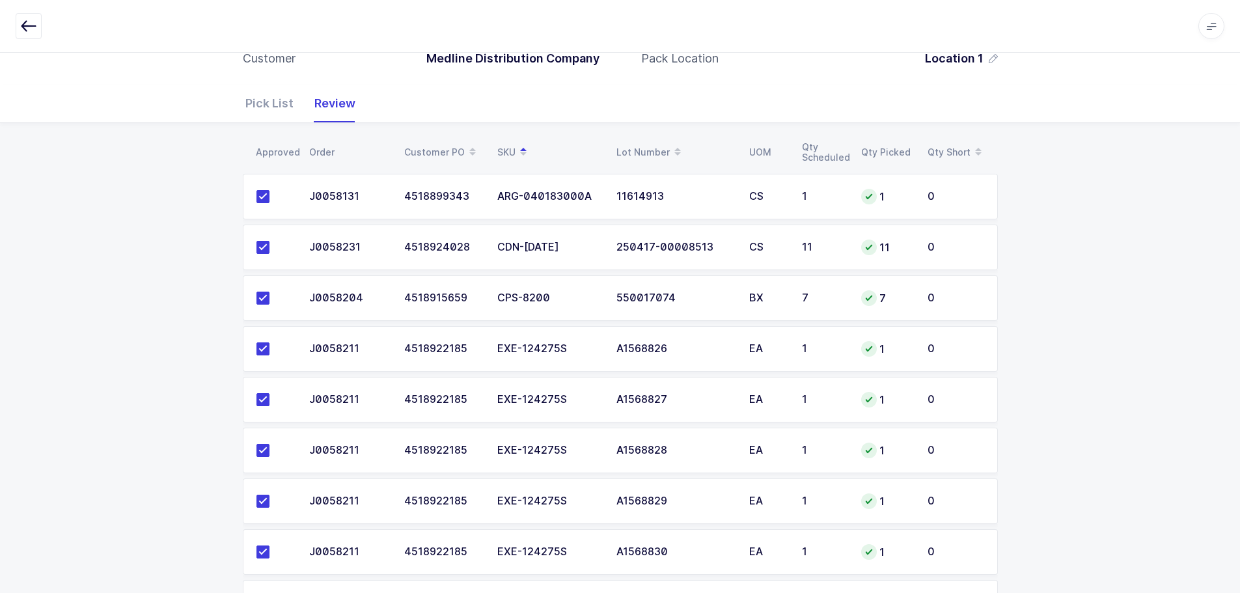
scroll to position [556, 0]
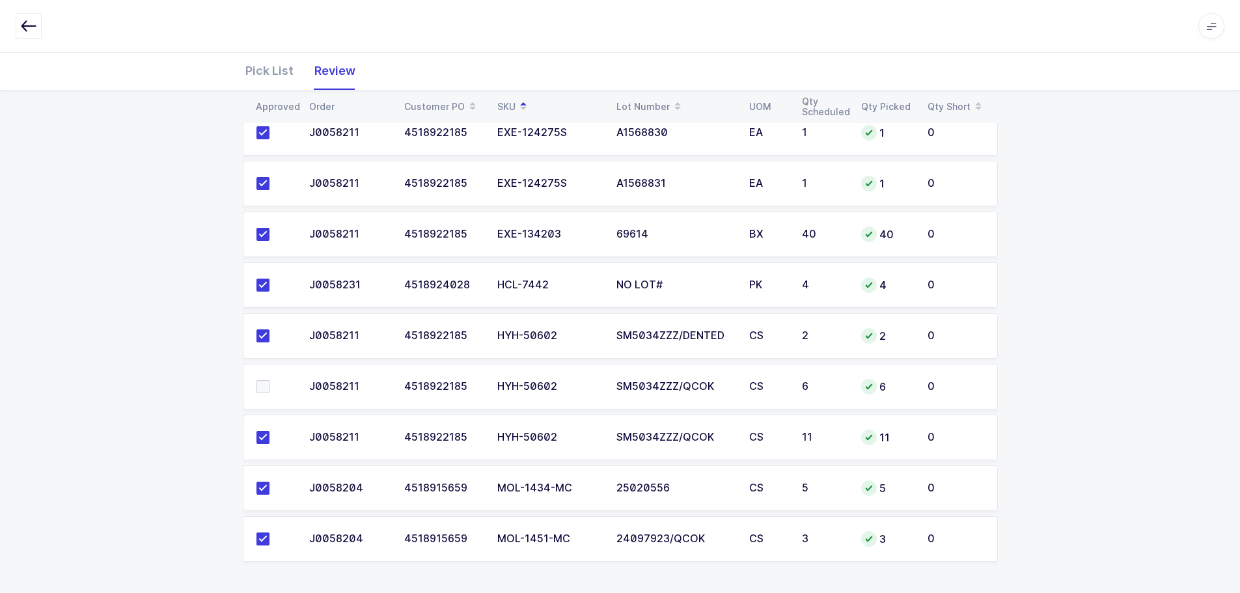
click at [260, 385] on span at bounding box center [262, 386] width 13 height 13
click at [270, 380] on input "checkbox" at bounding box center [270, 380] width 0 height 0
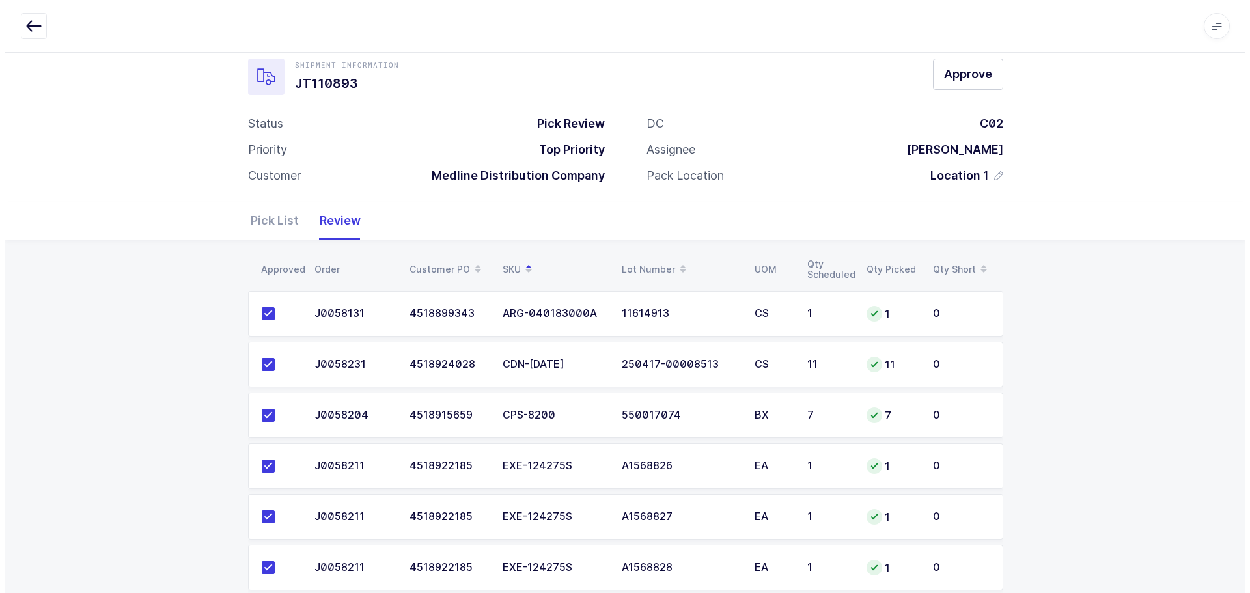
scroll to position [0, 0]
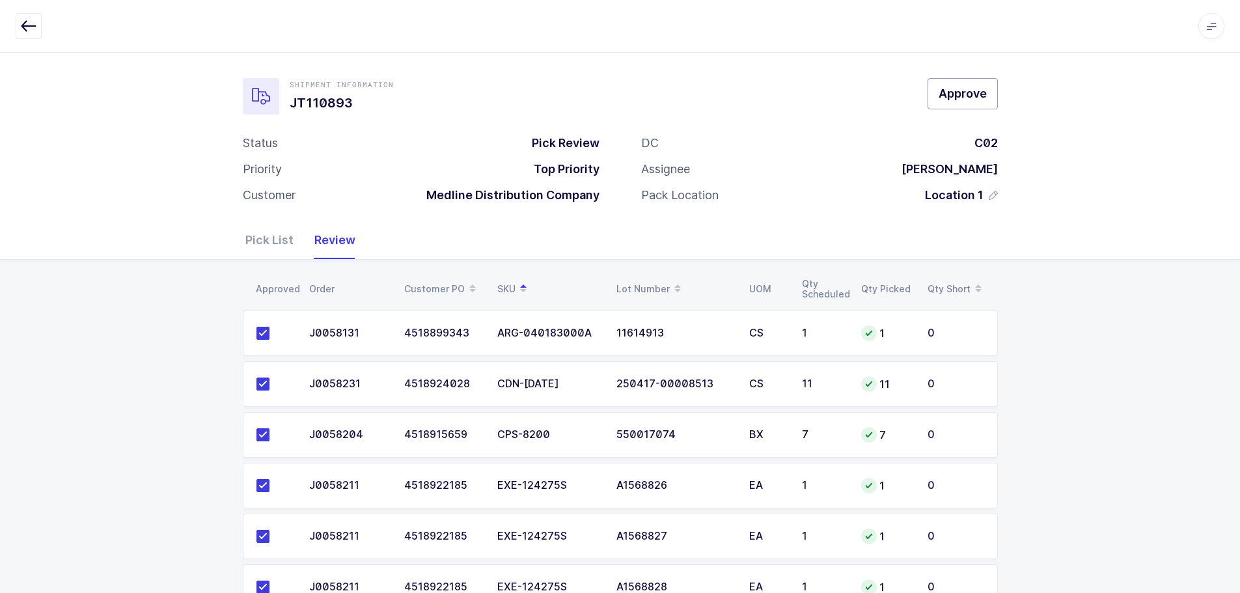
drag, startPoint x: 987, startPoint y: 90, endPoint x: 970, endPoint y: 77, distance: 21.4
click at [970, 77] on div "Shipment Information JT110893 Approve Status Pick Review Priority Top Priority …" at bounding box center [620, 136] width 1240 height 169
click at [952, 88] on span "Approve" at bounding box center [963, 93] width 48 height 16
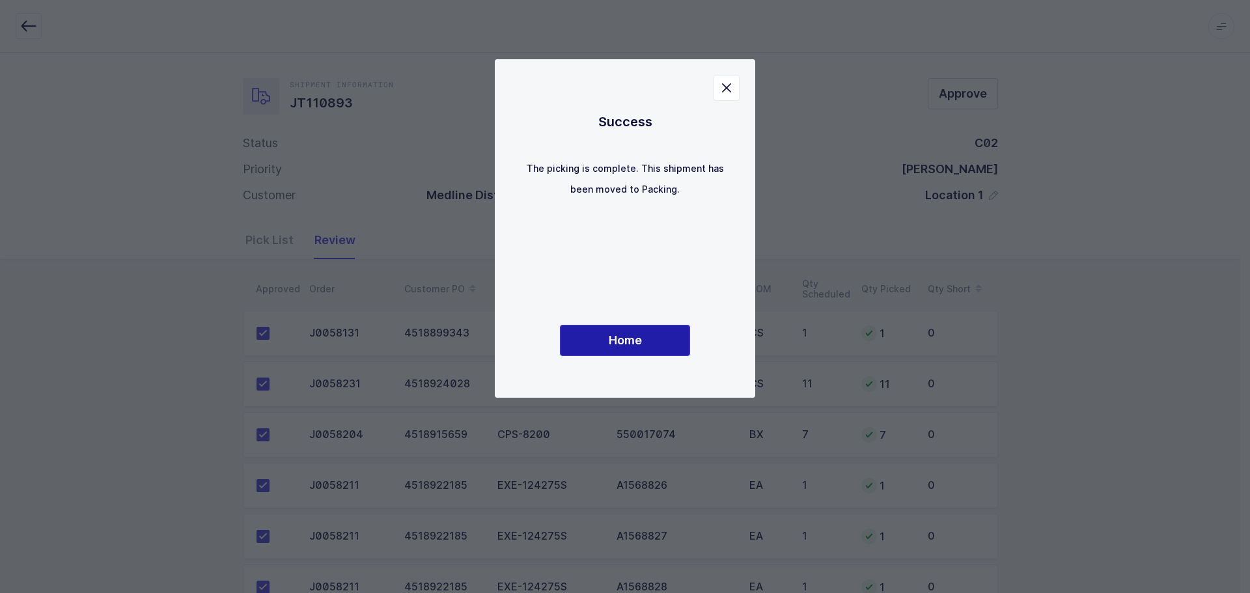
click at [609, 340] on span "Home" at bounding box center [625, 340] width 33 height 16
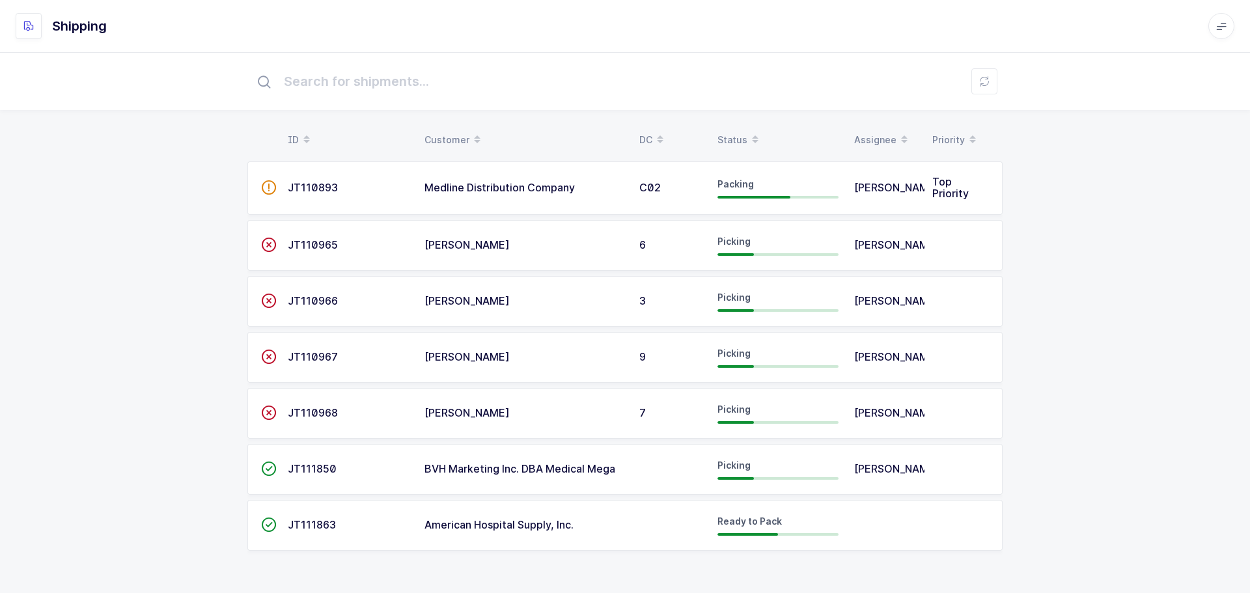
click at [739, 135] on div "Status" at bounding box center [777, 140] width 121 height 22
click at [751, 139] on span at bounding box center [755, 140] width 16 height 22
click at [740, 137] on div "Status" at bounding box center [777, 140] width 121 height 22
click at [314, 464] on span "JT111850" at bounding box center [312, 468] width 49 height 13
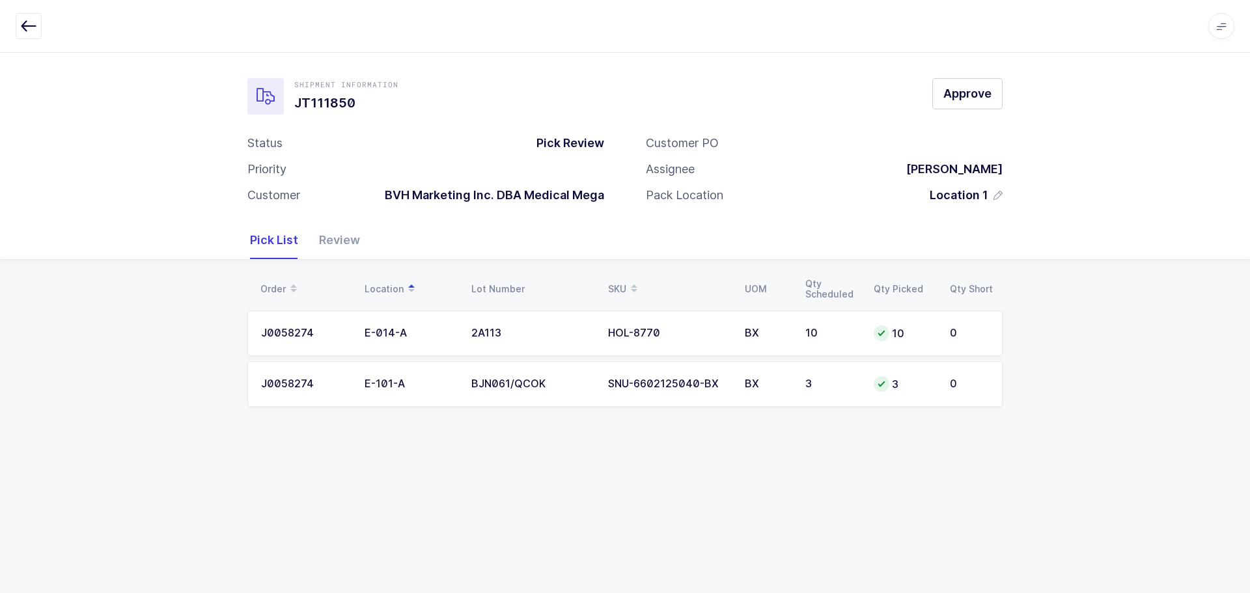
click at [319, 234] on div "Review" at bounding box center [334, 240] width 51 height 38
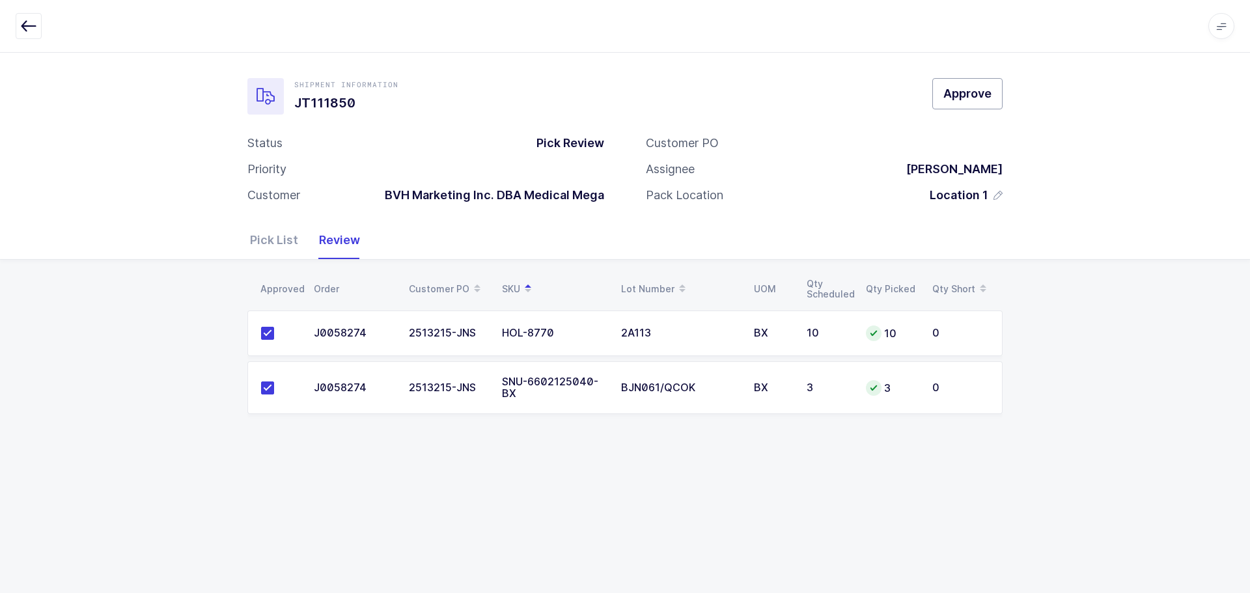
click at [990, 80] on button "Approve" at bounding box center [967, 93] width 70 height 31
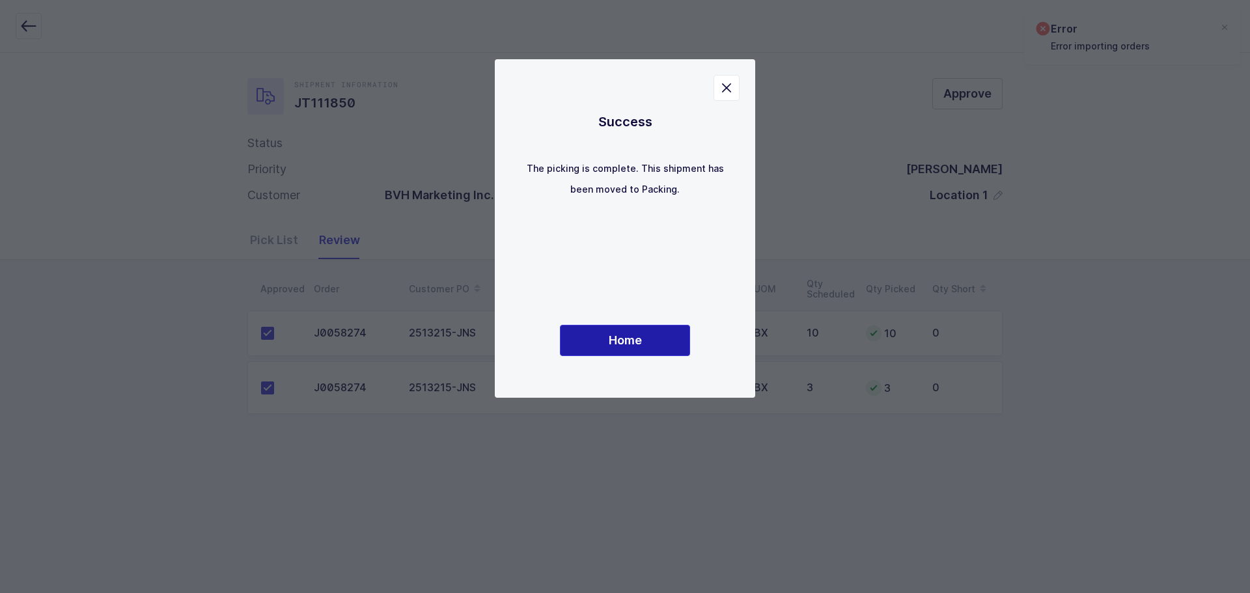
click at [614, 337] on span "Home" at bounding box center [625, 340] width 33 height 16
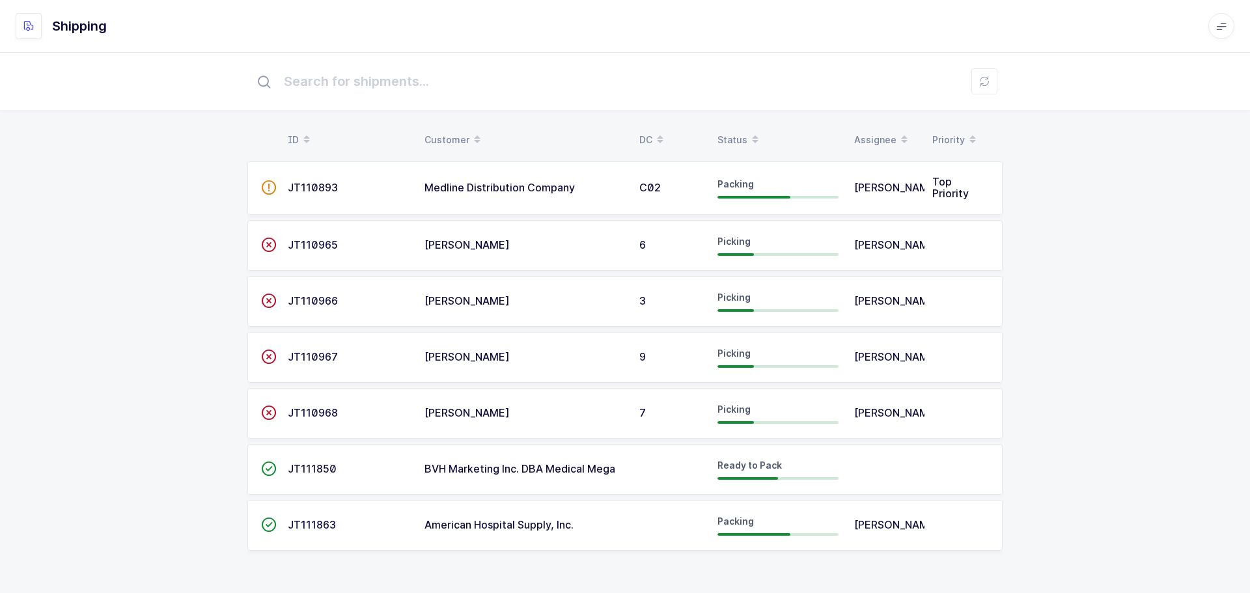
click at [735, 137] on div "Status" at bounding box center [777, 140] width 121 height 22
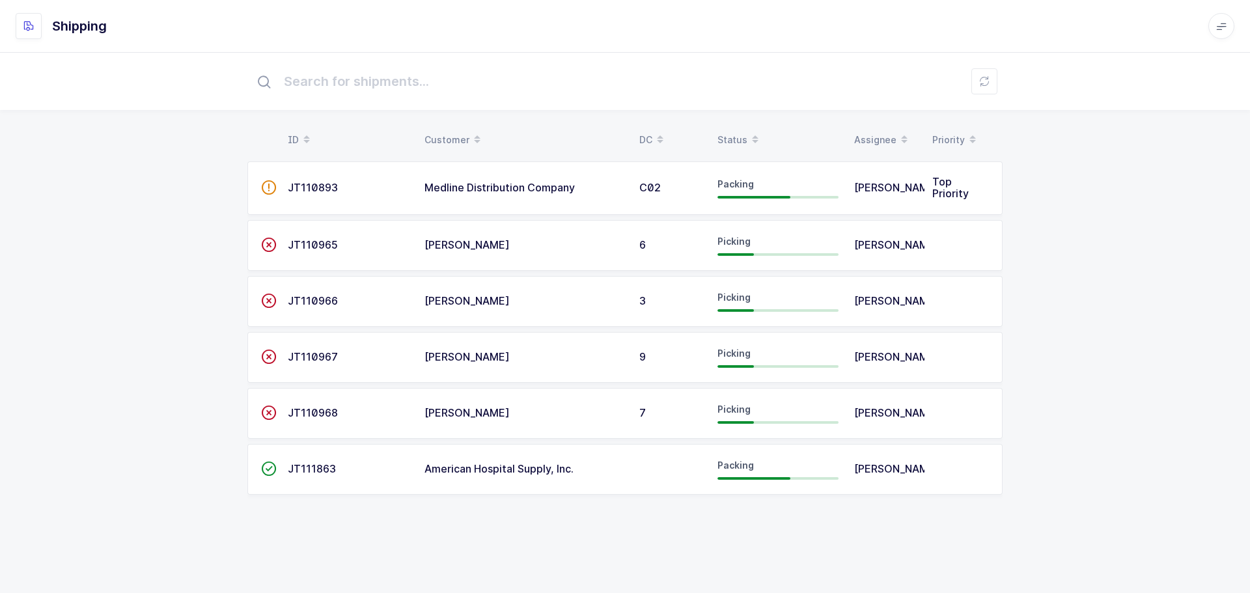
click at [1016, 525] on div "ID Customer DC Status Assignee Priority  JT110893 Medline Distribution Company…" at bounding box center [625, 289] width 1250 height 474
